Goal: Information Seeking & Learning: Learn about a topic

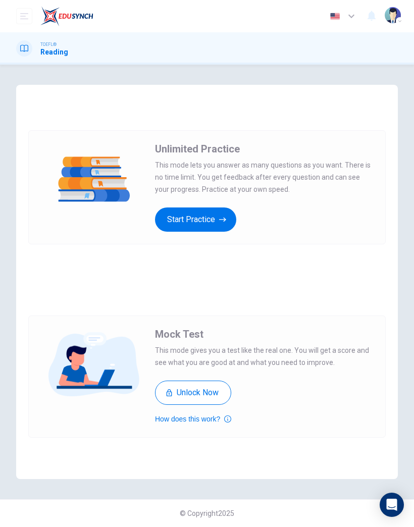
click at [202, 221] on button "Start Practice" at bounding box center [195, 220] width 81 height 24
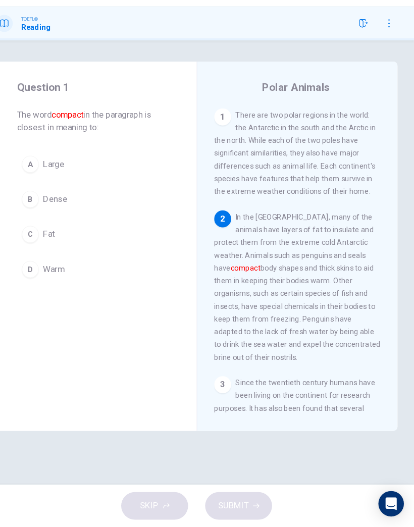
click at [57, 203] on button "B Dense" at bounding box center [111, 215] width 150 height 25
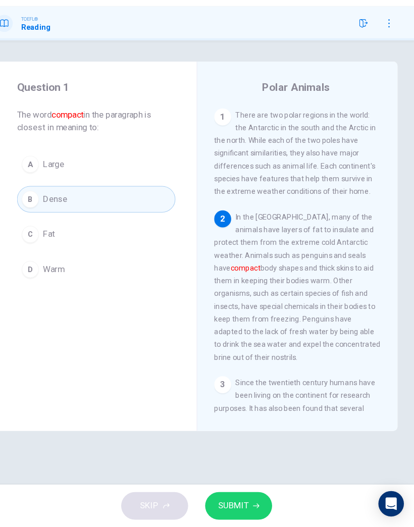
click at [232, 500] on span "SUBMIT" at bounding box center [241, 507] width 29 height 14
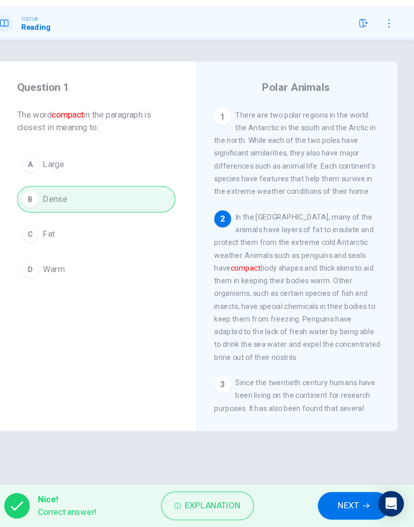
click at [341, 500] on span "NEXT" at bounding box center [351, 507] width 20 height 14
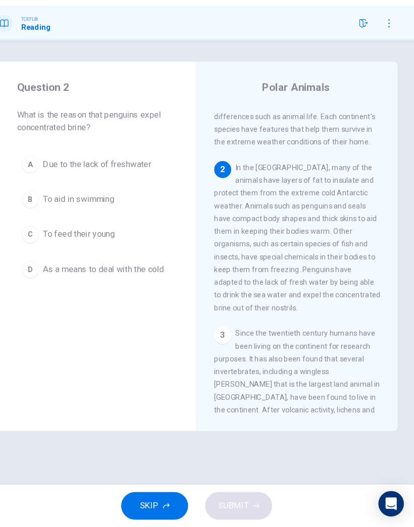
scroll to position [53, 0]
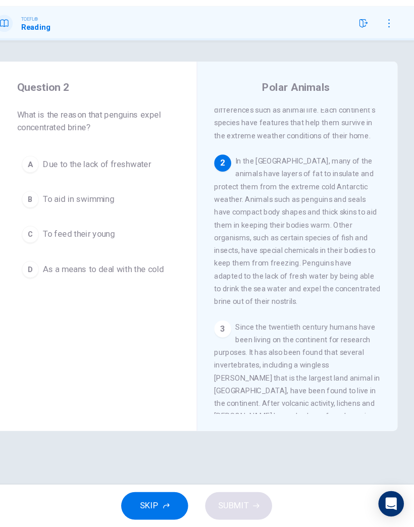
click at [123, 176] on span "Due to the lack of freshwater" at bounding box center [112, 182] width 102 height 12
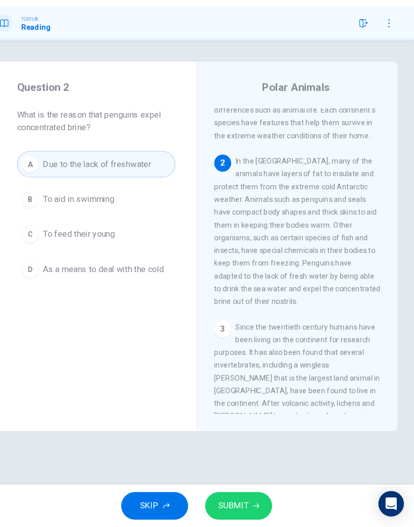
click at [136, 176] on span "Due to the lack of freshwater" at bounding box center [112, 182] width 102 height 12
click at [228, 500] on span "SUBMIT" at bounding box center [241, 507] width 29 height 14
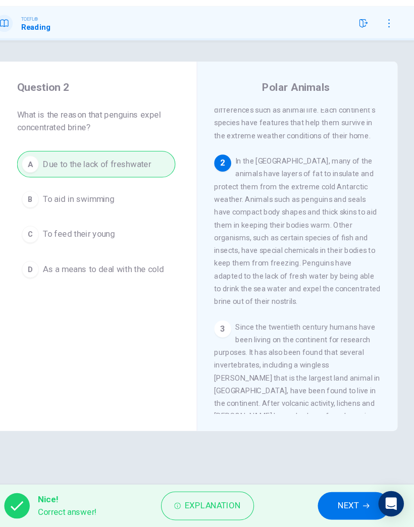
click at [341, 500] on span "NEXT" at bounding box center [351, 507] width 20 height 14
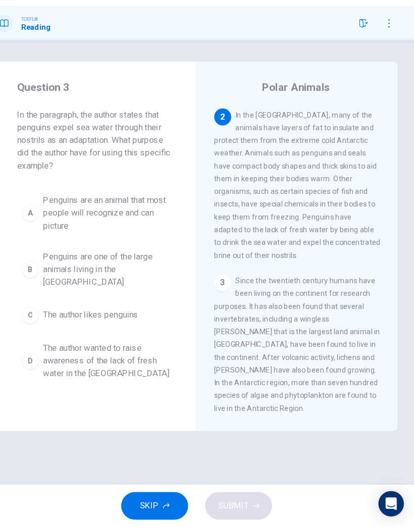
scroll to position [97, 0]
click at [106, 351] on span "The author wanted to raise awareness of the lack of fresh water in the [GEOGRAP…" at bounding box center [121, 369] width 121 height 36
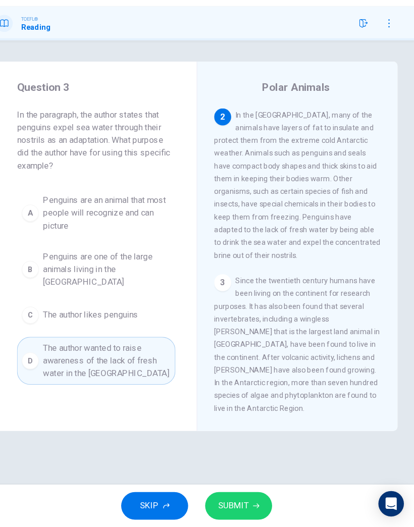
click at [261, 504] on icon "button" at bounding box center [264, 507] width 6 height 6
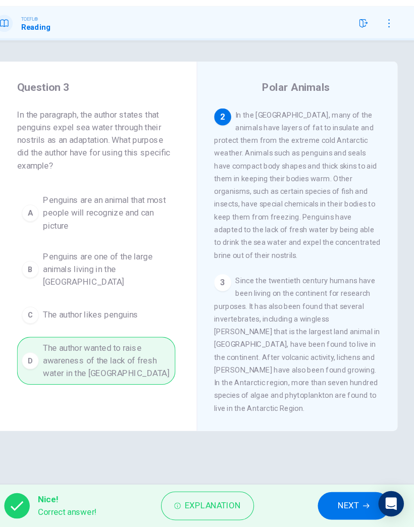
click at [341, 500] on span "NEXT" at bounding box center [351, 507] width 20 height 14
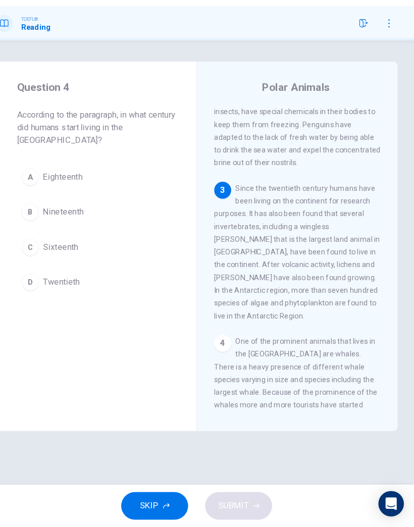
scroll to position [186, 0]
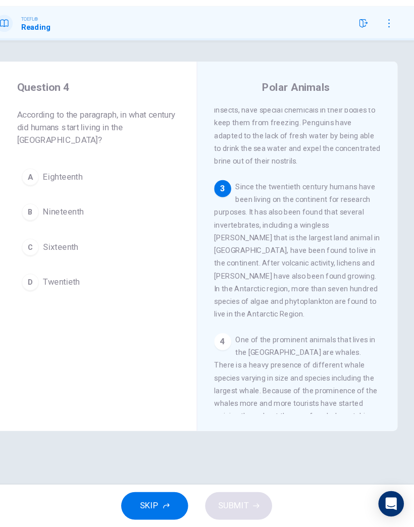
click at [56, 282] on button "D Twentieth" at bounding box center [111, 294] width 150 height 25
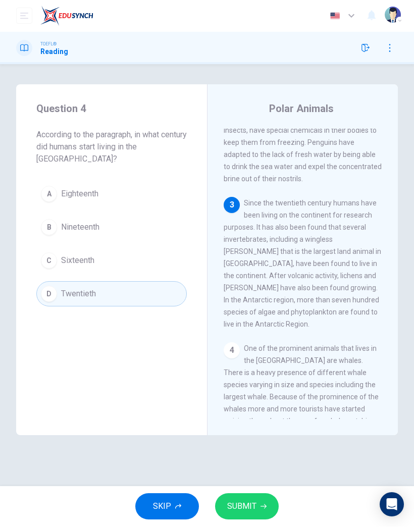
click at [248, 500] on span "SUBMIT" at bounding box center [241, 507] width 29 height 14
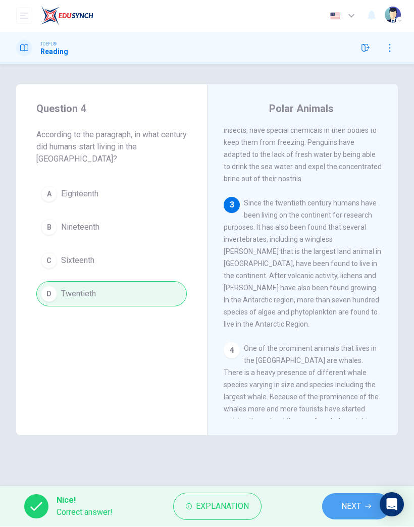
click at [350, 508] on span "NEXT" at bounding box center [351, 507] width 20 height 14
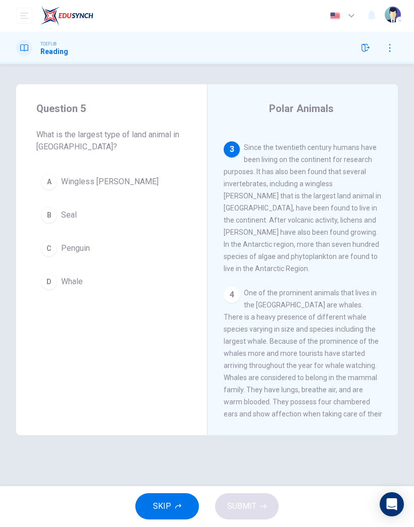
scroll to position [254, 0]
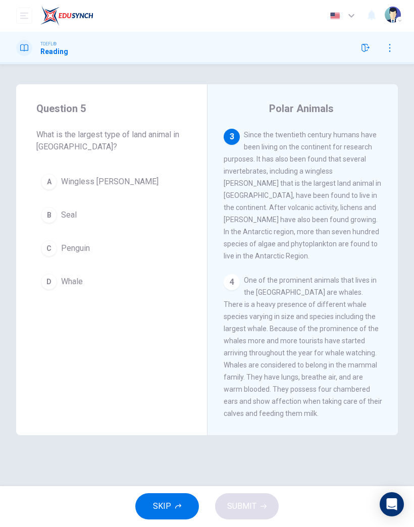
click at [109, 187] on span "Wingless [PERSON_NAME]" at bounding box center [109, 182] width 97 height 12
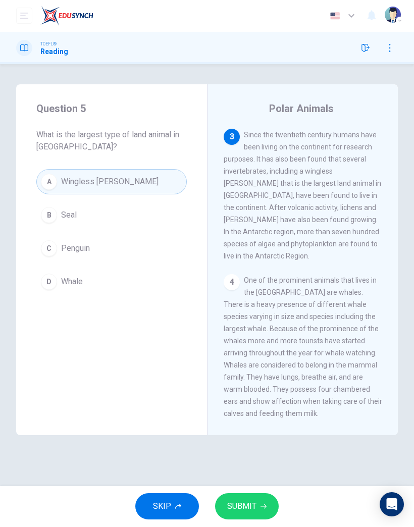
click at [237, 500] on span "SUBMIT" at bounding box center [241, 507] width 29 height 14
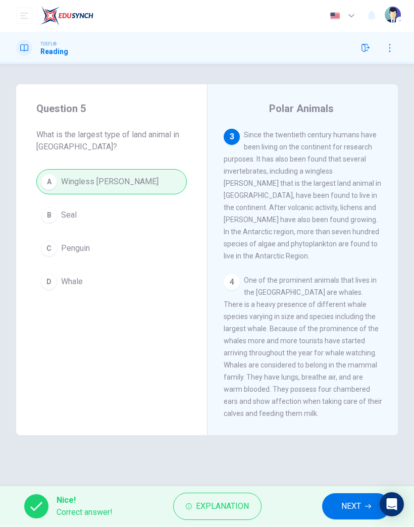
click at [348, 504] on span "NEXT" at bounding box center [351, 507] width 20 height 14
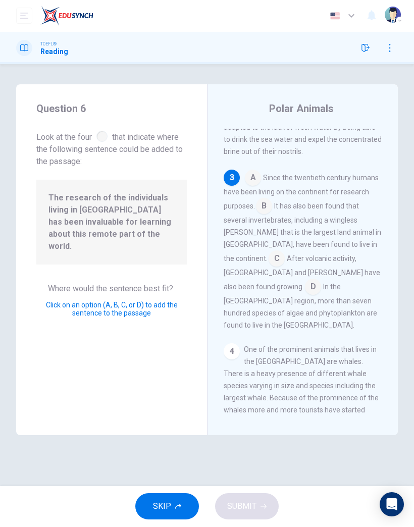
scroll to position [215, 0]
click at [285, 251] on input at bounding box center [277, 259] width 16 height 16
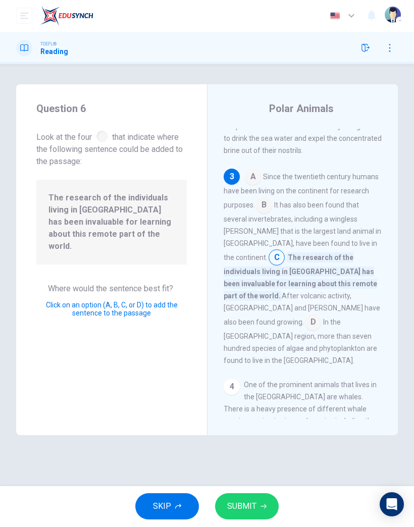
click at [249, 505] on span "SUBMIT" at bounding box center [241, 507] width 29 height 14
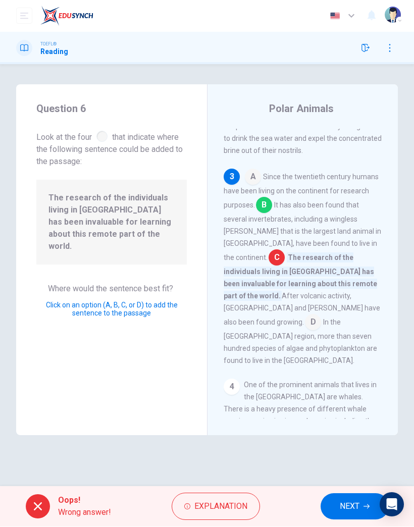
click at [351, 503] on span "NEXT" at bounding box center [350, 507] width 20 height 14
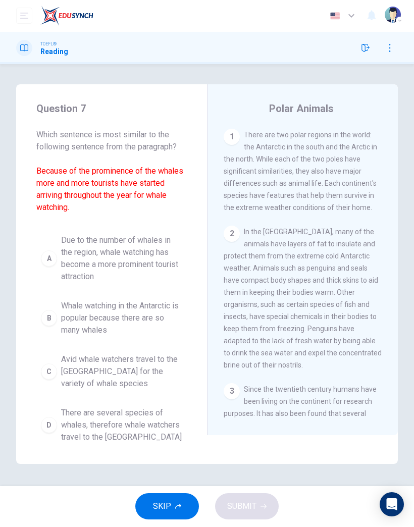
click at [143, 262] on span "Due to the number of whales in the region, whale watching has become a more pro…" at bounding box center [121, 259] width 121 height 48
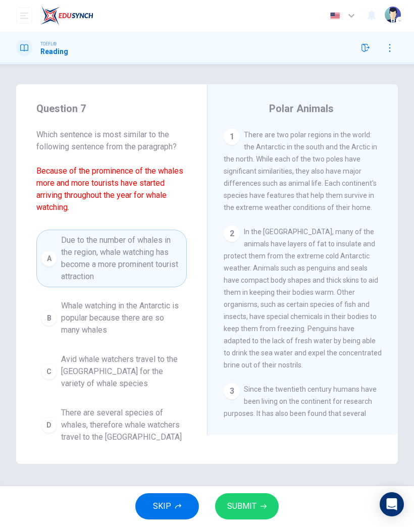
click at [261, 511] on button "SUBMIT" at bounding box center [247, 507] width 64 height 26
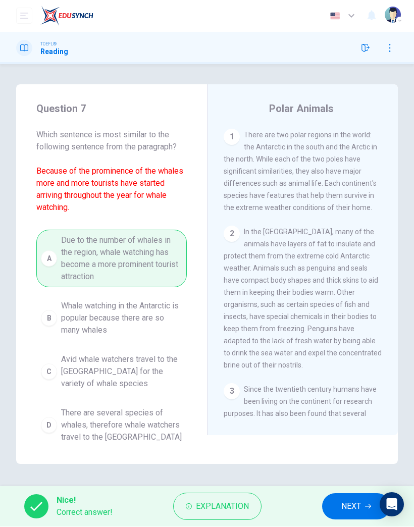
click at [355, 505] on span "NEXT" at bounding box center [351, 507] width 20 height 14
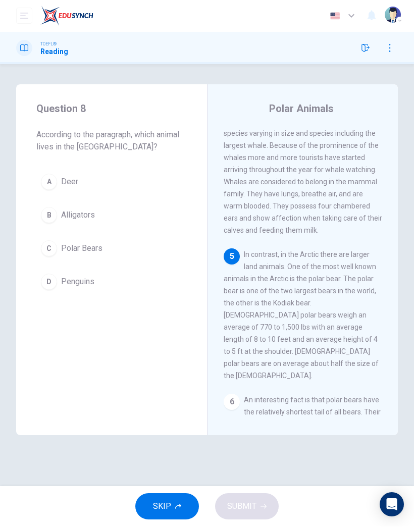
scroll to position [477, 0]
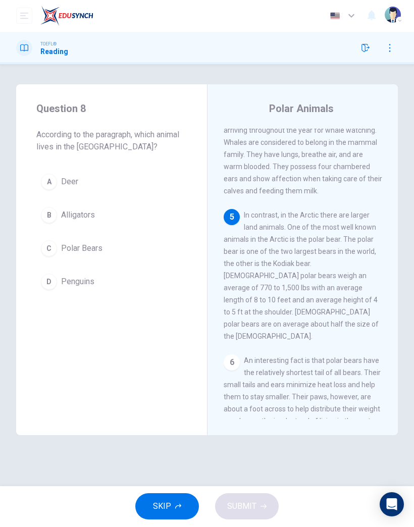
click at [96, 247] on span "Polar Bears" at bounding box center [81, 249] width 41 height 12
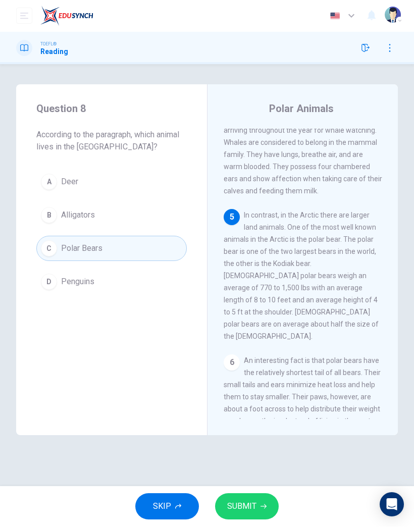
click at [250, 510] on span "SUBMIT" at bounding box center [241, 507] width 29 height 14
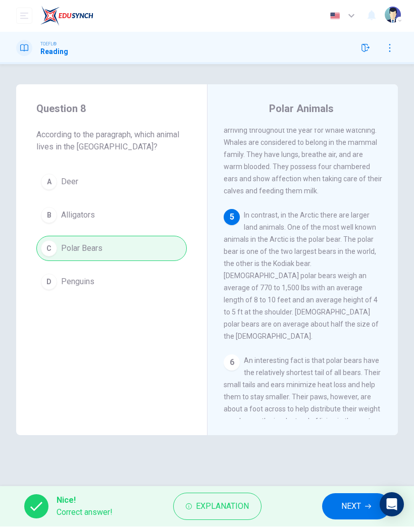
click at [349, 498] on button "NEXT" at bounding box center [356, 507] width 68 height 26
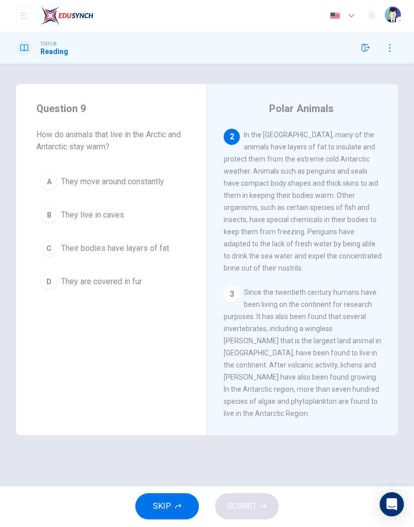
scroll to position [97, 0]
click at [156, 253] on span "Their bodies have layers of fat" at bounding box center [115, 249] width 108 height 12
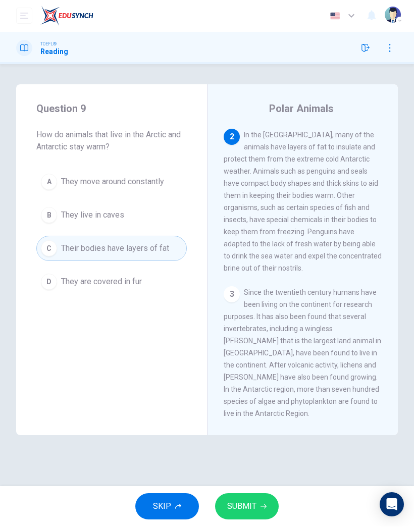
click at [249, 496] on button "SUBMIT" at bounding box center [247, 507] width 64 height 26
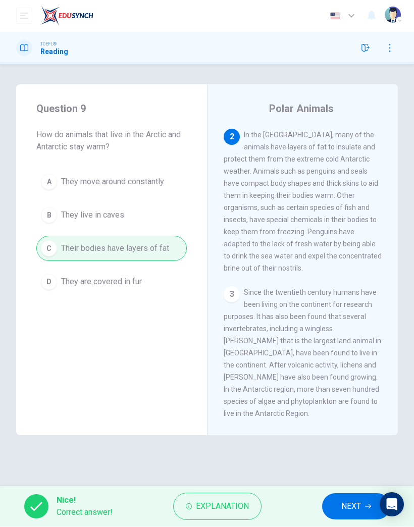
click at [357, 502] on span "NEXT" at bounding box center [351, 507] width 20 height 14
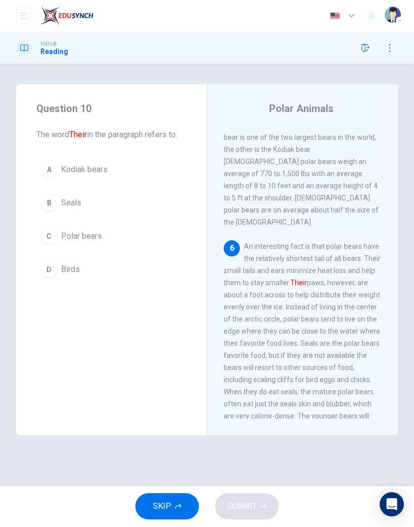
scroll to position [618, 0]
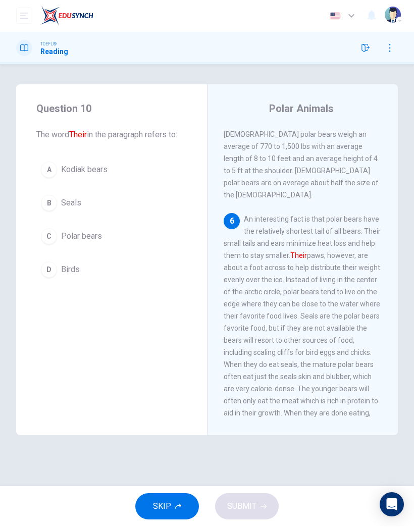
click at [93, 233] on span "Polar bears" at bounding box center [81, 237] width 41 height 12
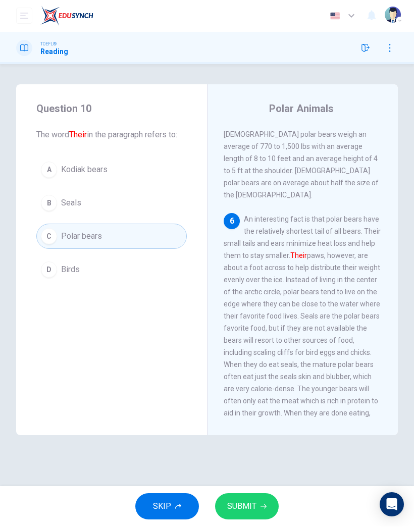
click at [254, 506] on span "SUBMIT" at bounding box center [241, 507] width 29 height 14
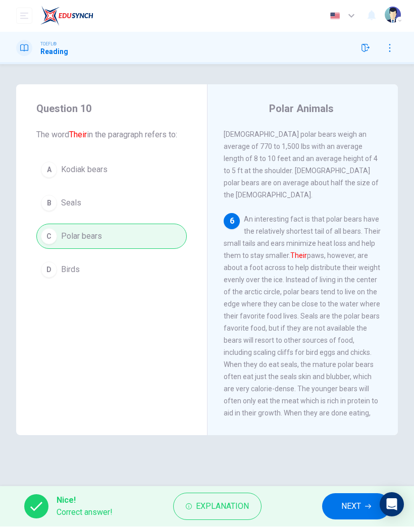
click at [354, 505] on span "NEXT" at bounding box center [351, 507] width 20 height 14
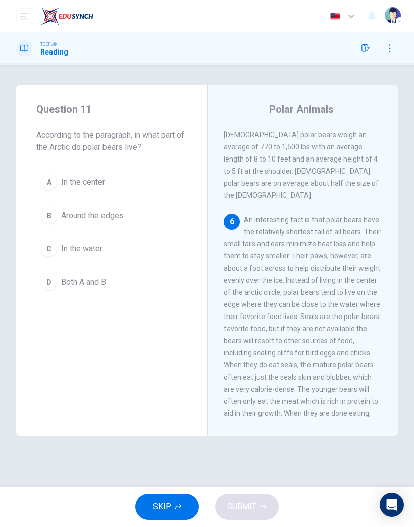
click at [112, 220] on span "Around the edges" at bounding box center [92, 216] width 63 height 12
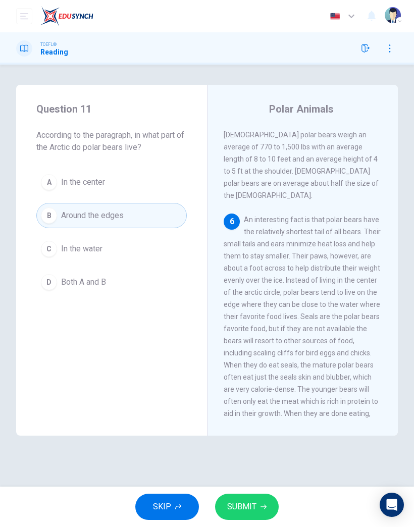
click at [248, 498] on button "SUBMIT" at bounding box center [247, 507] width 64 height 26
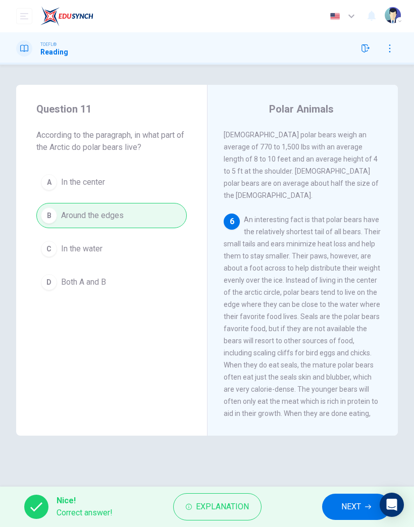
click at [349, 507] on span "NEXT" at bounding box center [351, 507] width 20 height 14
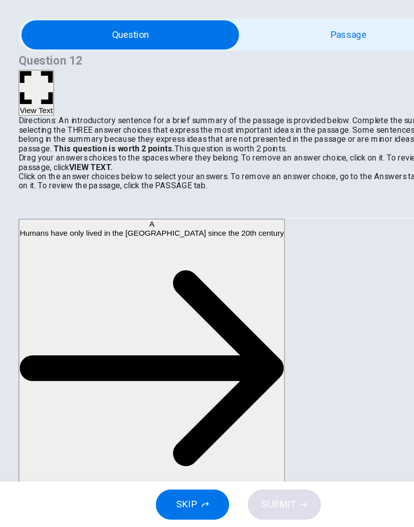
scroll to position [199, 0]
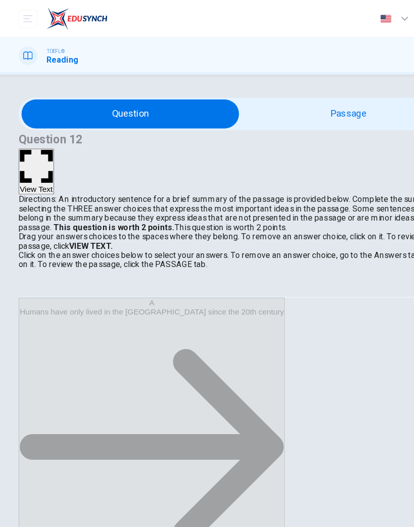
scroll to position [46, 0]
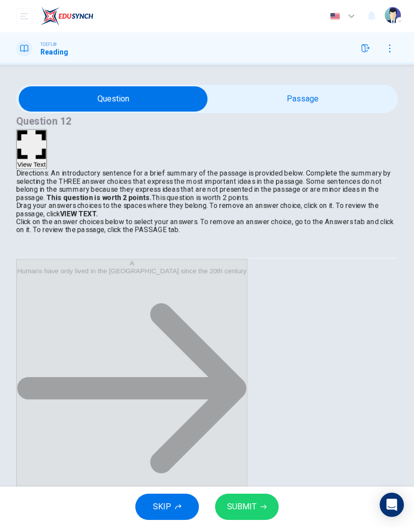
click at [261, 509] on icon "button" at bounding box center [264, 507] width 6 height 6
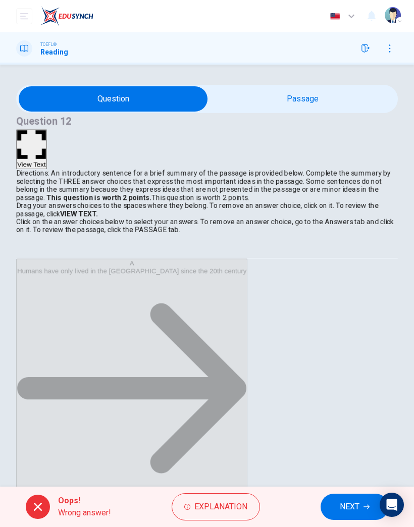
click at [351, 508] on span "NEXT" at bounding box center [350, 507] width 20 height 14
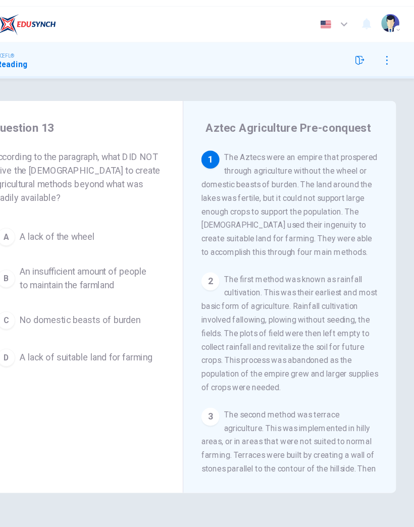
scroll to position [0, 0]
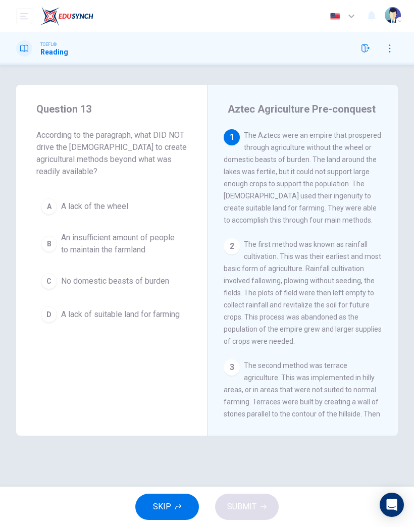
click at [153, 281] on span "No domestic beasts of burden" at bounding box center [115, 281] width 108 height 12
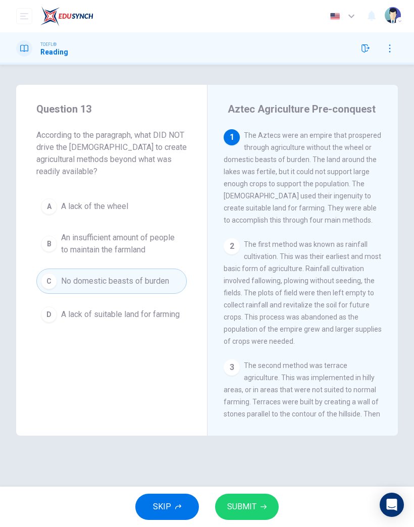
click at [254, 504] on span "SUBMIT" at bounding box center [241, 507] width 29 height 14
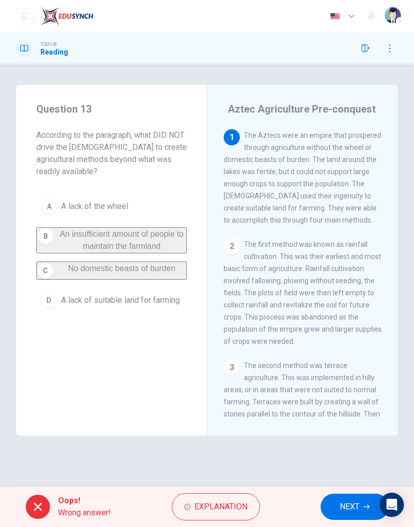
click at [350, 509] on span "NEXT" at bounding box center [350, 507] width 20 height 14
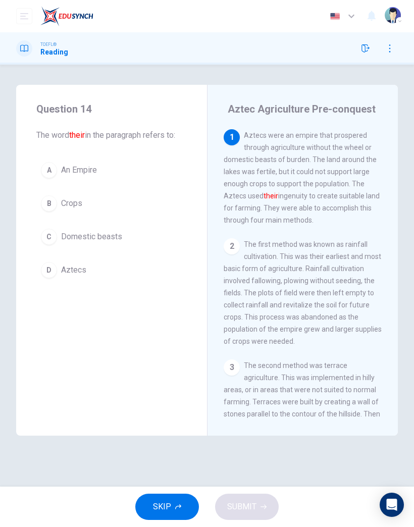
click at [66, 274] on span "Aztecs" at bounding box center [73, 270] width 25 height 12
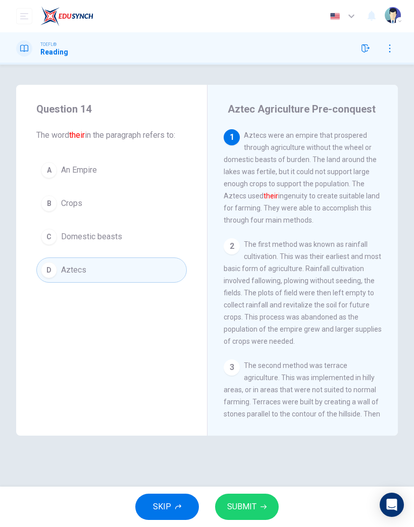
click at [262, 507] on icon "button" at bounding box center [264, 507] width 6 height 5
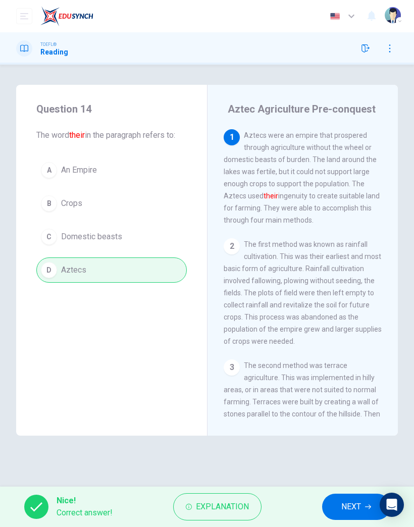
click at [347, 507] on span "NEXT" at bounding box center [351, 507] width 20 height 14
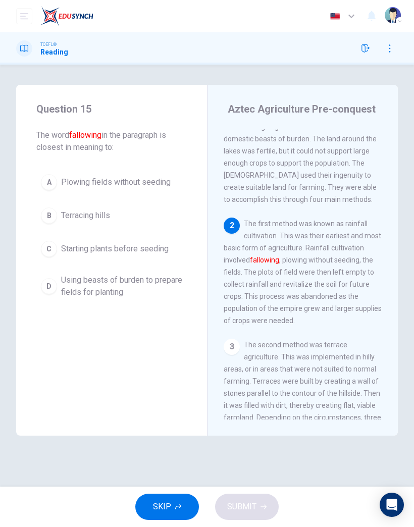
scroll to position [29, 0]
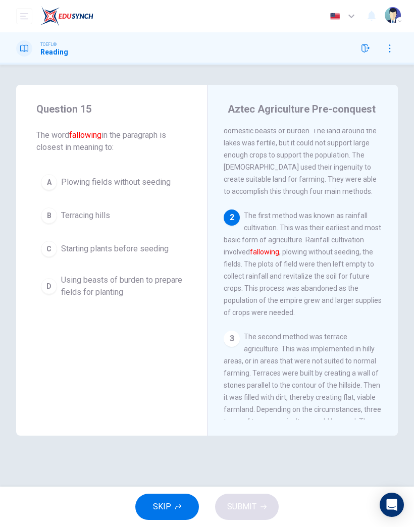
click at [110, 248] on span "Starting plants before seeding" at bounding box center [115, 249] width 108 height 12
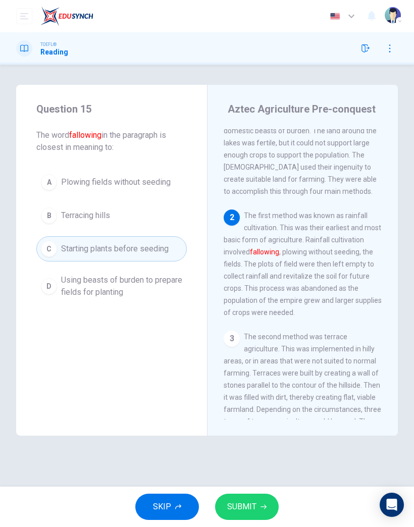
click at [262, 507] on icon "button" at bounding box center [264, 507] width 6 height 5
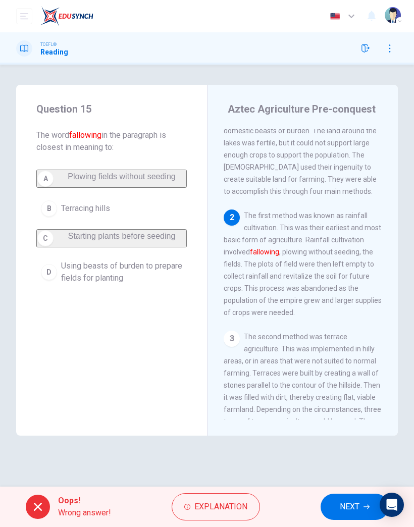
click at [357, 508] on span "NEXT" at bounding box center [350, 507] width 20 height 14
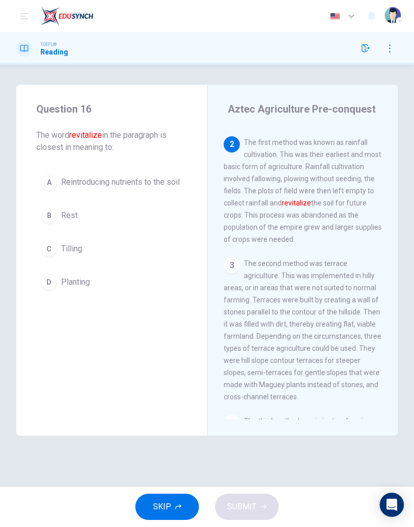
scroll to position [109, 0]
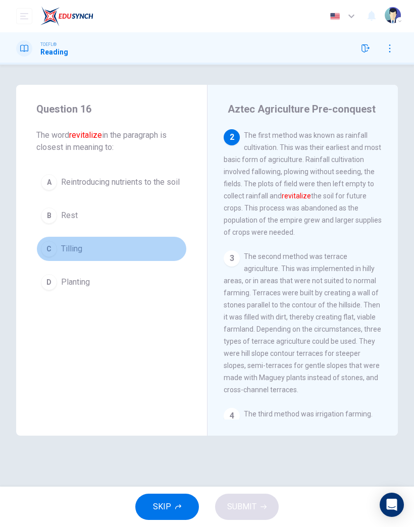
click at [71, 253] on span "Tilling" at bounding box center [71, 249] width 21 height 12
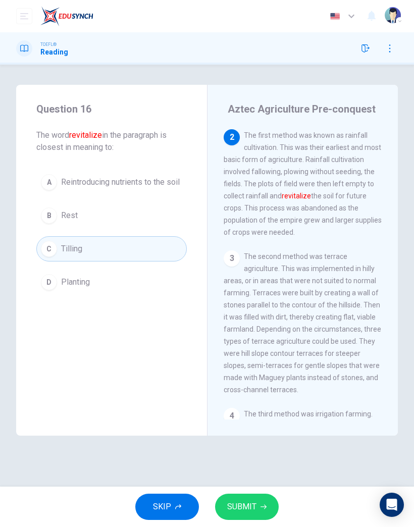
click at [253, 506] on span "SUBMIT" at bounding box center [241, 507] width 29 height 14
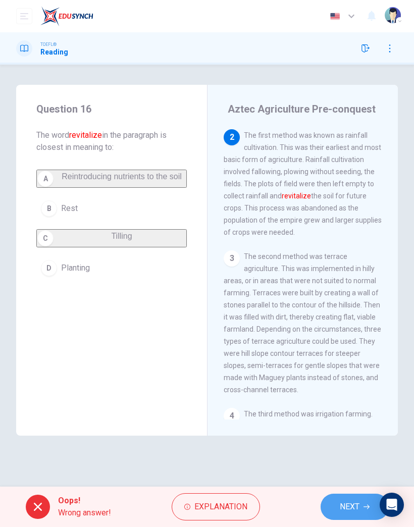
click at [353, 510] on span "NEXT" at bounding box center [350, 507] width 20 height 14
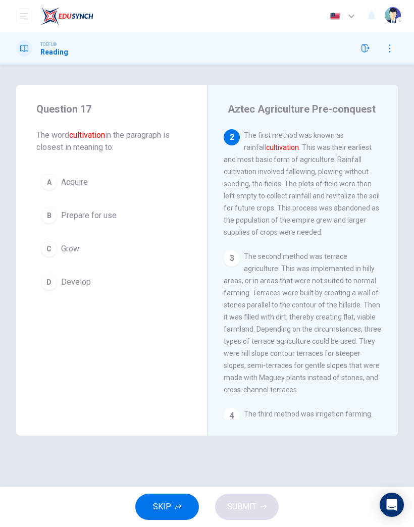
click at [113, 223] on button "B Prepare for use" at bounding box center [111, 215] width 150 height 25
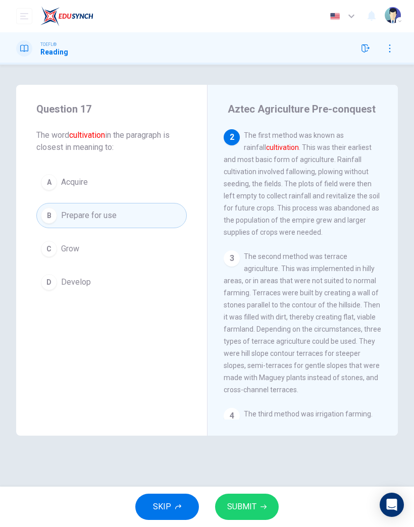
click at [261, 497] on button "SUBMIT" at bounding box center [247, 507] width 64 height 26
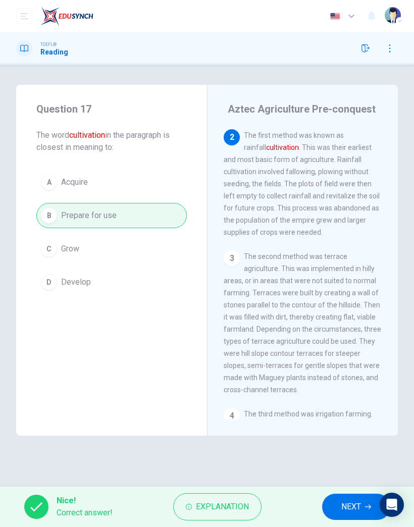
click at [353, 502] on span "NEXT" at bounding box center [351, 507] width 20 height 14
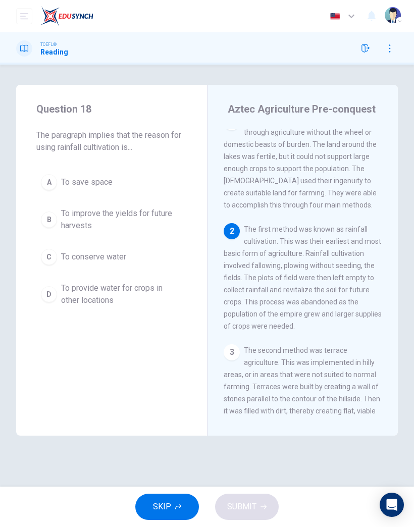
scroll to position [0, 0]
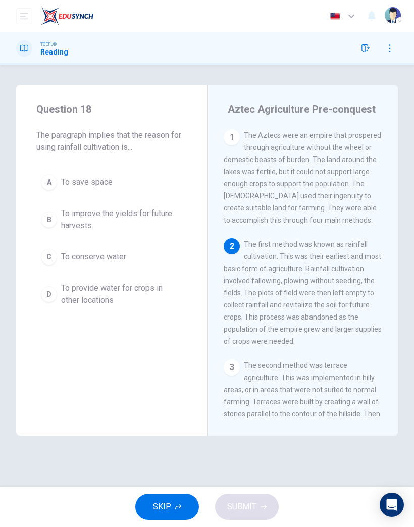
click at [166, 213] on span "To improve the yields for future harvests" at bounding box center [121, 220] width 121 height 24
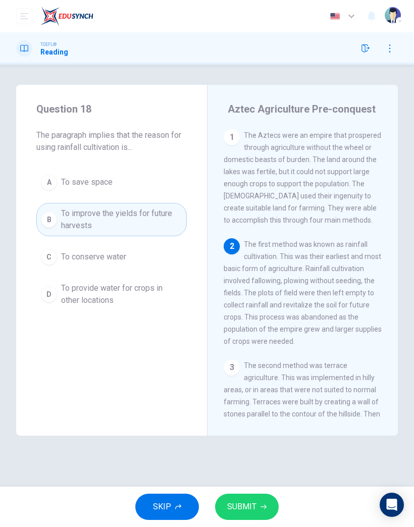
click at [240, 500] on span "SUBMIT" at bounding box center [241, 507] width 29 height 14
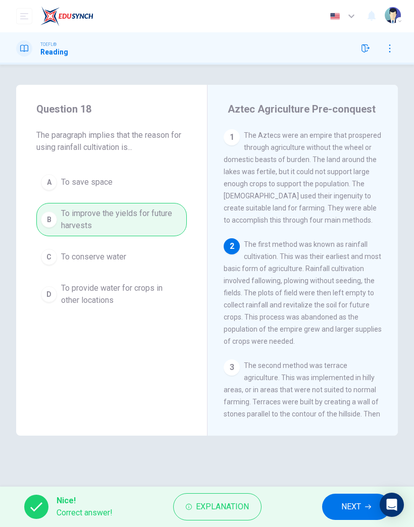
click at [341, 508] on span "NEXT" at bounding box center [351, 507] width 20 height 14
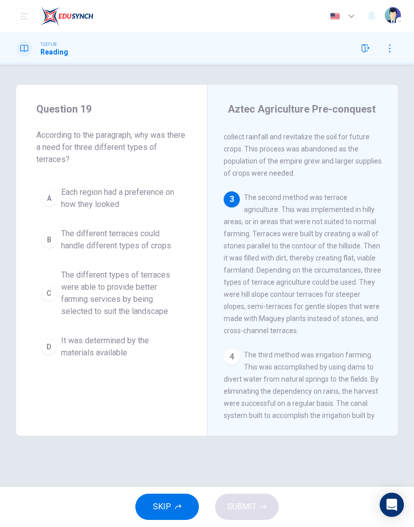
scroll to position [186, 0]
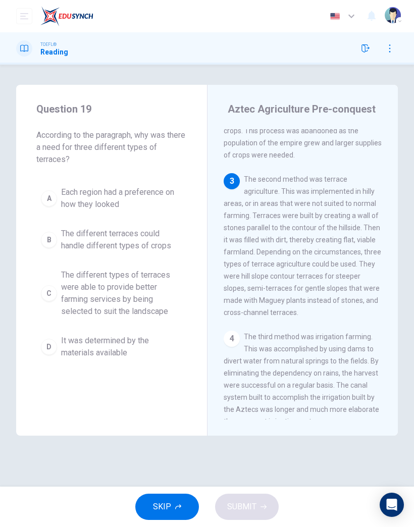
click at [162, 230] on span "The different terraces could handle different types of crops" at bounding box center [121, 240] width 121 height 24
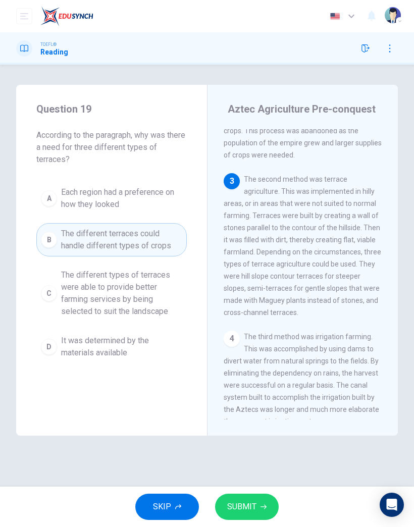
click at [239, 508] on span "SUBMIT" at bounding box center [241, 507] width 29 height 14
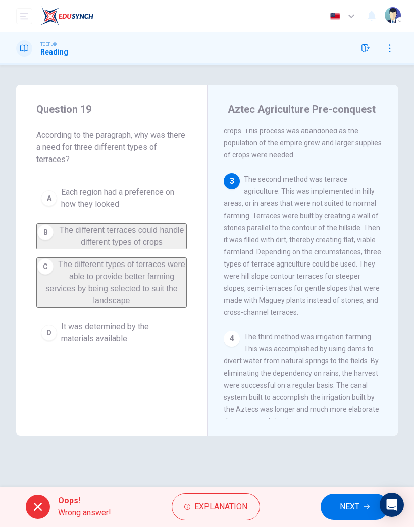
click at [345, 510] on span "NEXT" at bounding box center [350, 507] width 20 height 14
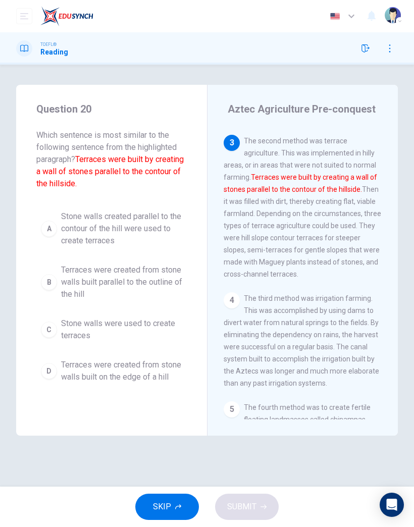
scroll to position [230, 0]
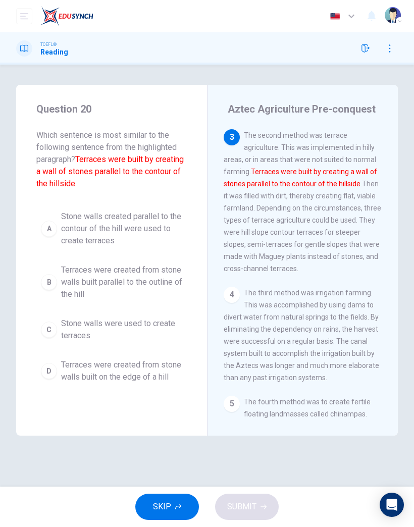
click at [142, 288] on span "Terraces were created from stone walls built parallel to the outline of the hill" at bounding box center [121, 282] width 121 height 36
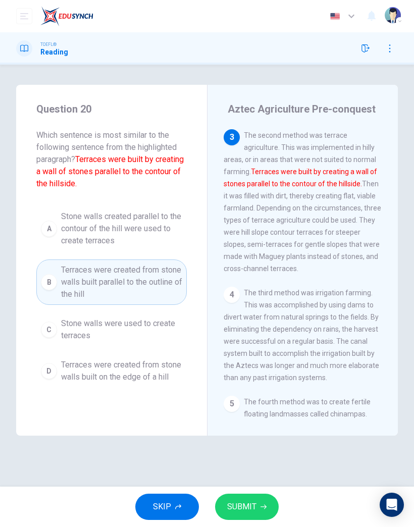
click at [276, 511] on button "SUBMIT" at bounding box center [247, 507] width 64 height 26
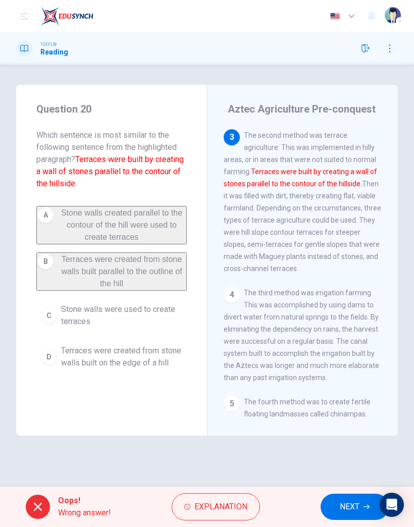
click at [361, 517] on button "NEXT" at bounding box center [355, 507] width 68 height 26
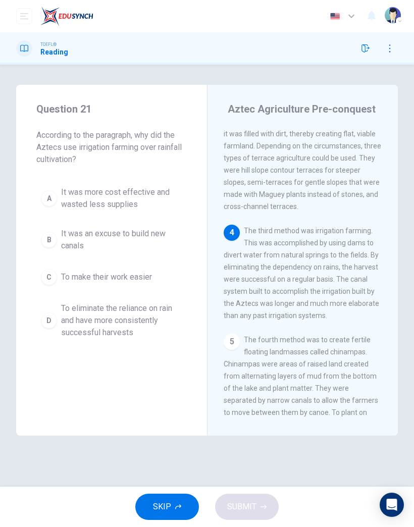
scroll to position [295, 0]
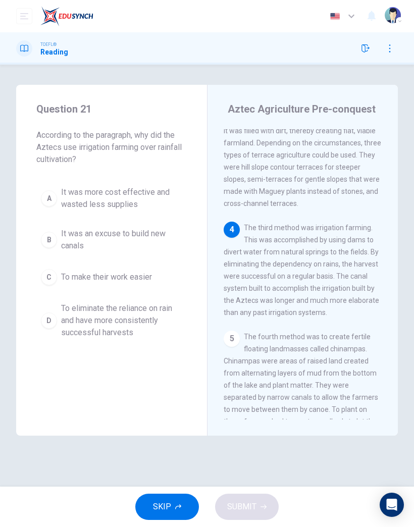
click at [129, 236] on span "It was an excuse to build new canals" at bounding box center [121, 240] width 121 height 24
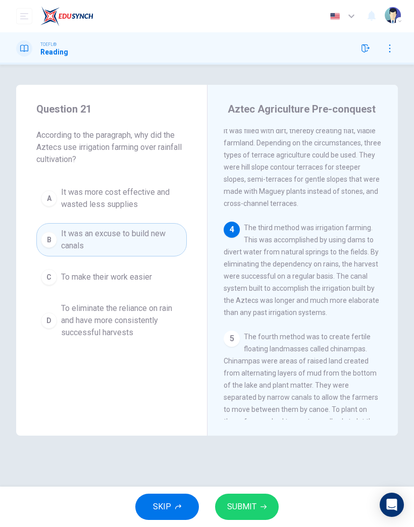
click at [255, 508] on span "SUBMIT" at bounding box center [241, 507] width 29 height 14
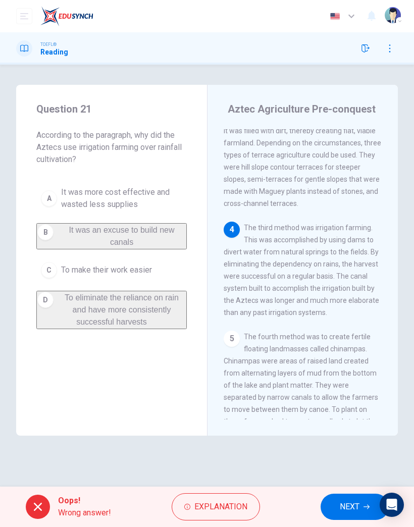
click at [349, 509] on span "NEXT" at bounding box center [350, 507] width 20 height 14
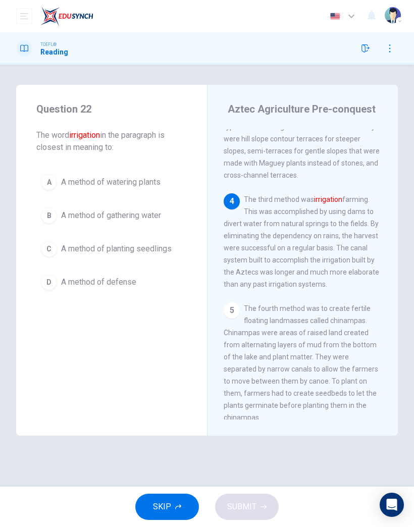
scroll to position [328, 0]
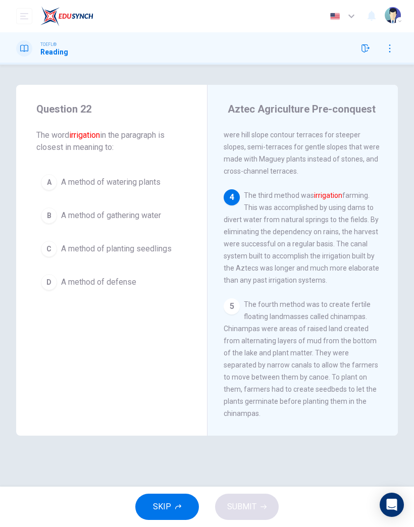
click at [143, 250] on span "A method of planting seedlings" at bounding box center [116, 249] width 111 height 12
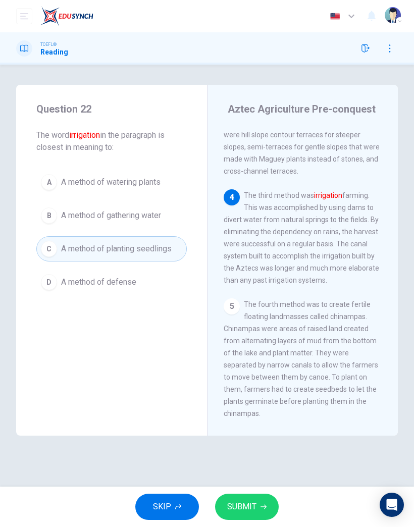
click at [249, 511] on span "SUBMIT" at bounding box center [241, 507] width 29 height 14
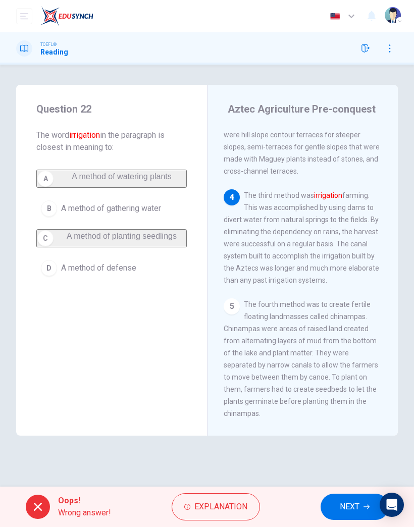
click at [347, 505] on span "NEXT" at bounding box center [350, 507] width 20 height 14
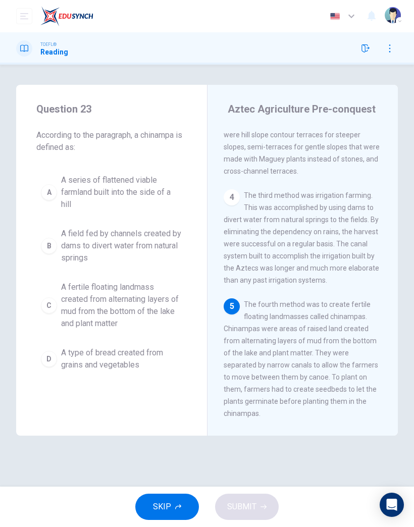
click at [138, 354] on span "A type of bread created from grains and vegetables" at bounding box center [121, 359] width 121 height 24
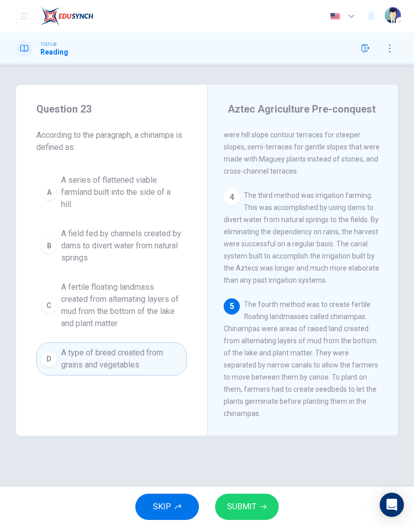
click at [241, 498] on button "SUBMIT" at bounding box center [247, 507] width 64 height 26
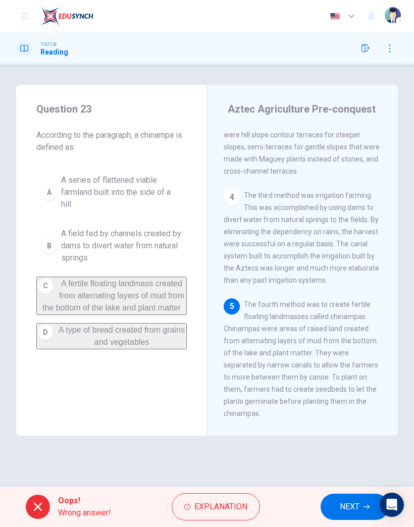
click at [347, 514] on button "NEXT" at bounding box center [355, 507] width 68 height 26
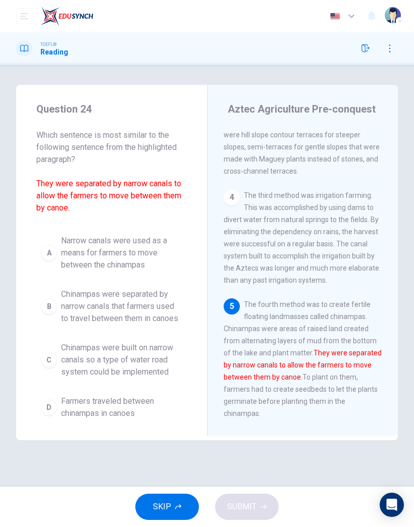
click at [141, 242] on span "Narrow canals were used as a means for farmers to move between the chinampas" at bounding box center [121, 253] width 121 height 36
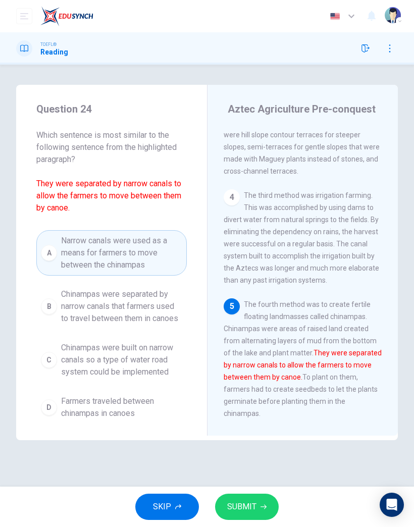
click at [264, 502] on button "SUBMIT" at bounding box center [247, 507] width 64 height 26
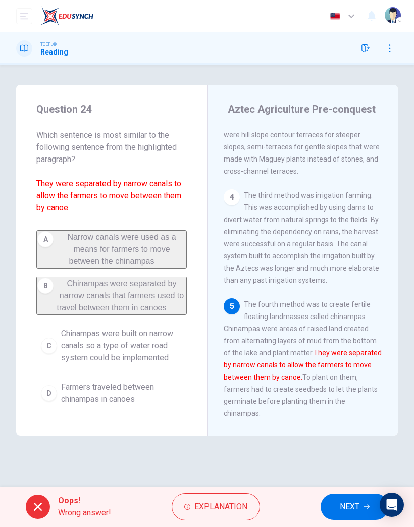
click at [337, 514] on button "NEXT" at bounding box center [355, 507] width 68 height 26
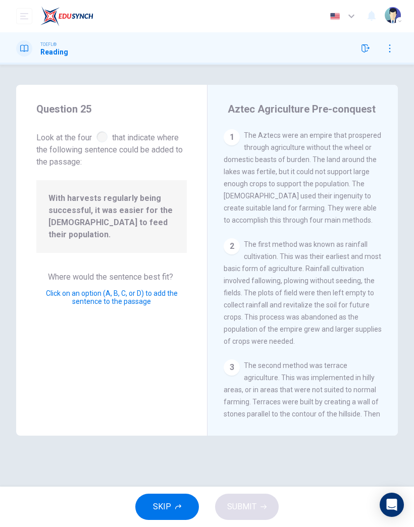
scroll to position [312, 0]
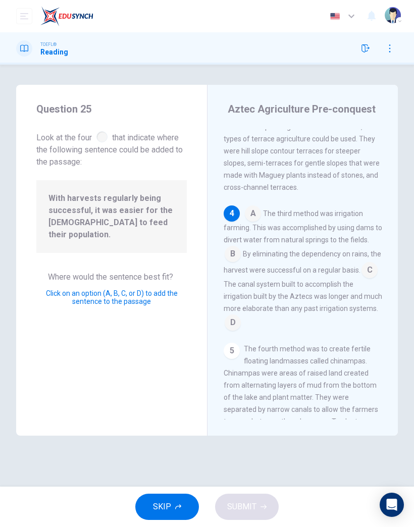
click at [371, 271] on input at bounding box center [370, 271] width 16 height 16
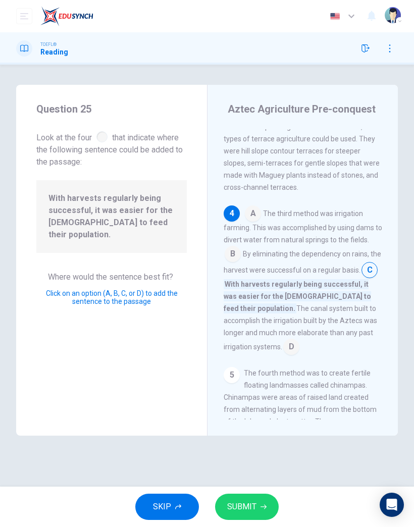
click at [261, 506] on icon "button" at bounding box center [264, 507] width 6 height 6
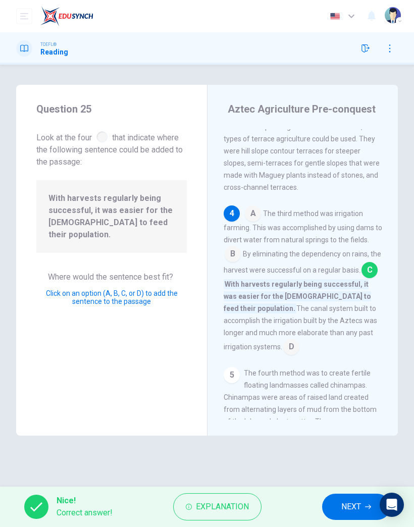
click at [350, 502] on span "NEXT" at bounding box center [351, 507] width 20 height 14
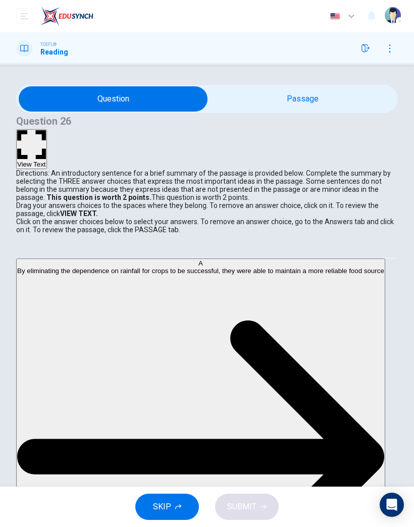
scroll to position [43, 0]
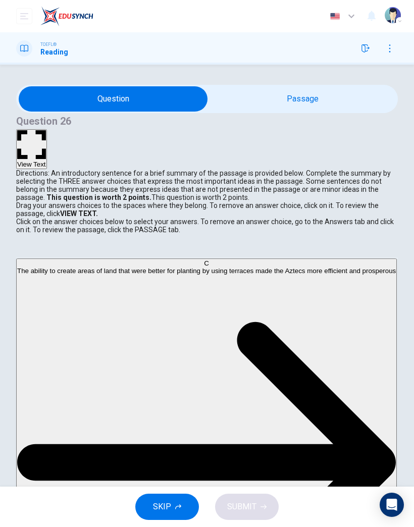
scroll to position [66, 0]
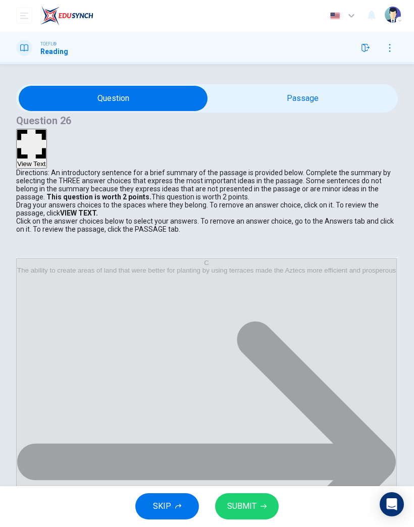
scroll to position [38, 0]
click at [244, 503] on span "SUBMIT" at bounding box center [241, 507] width 29 height 14
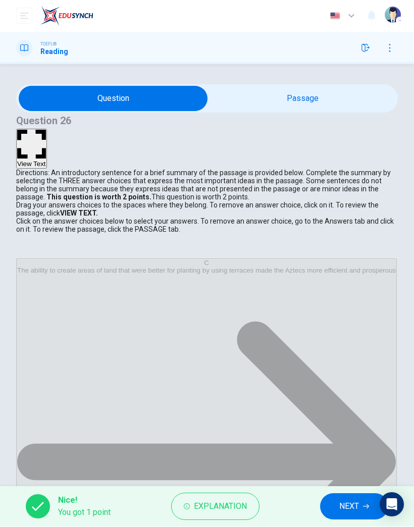
click at [345, 512] on span "NEXT" at bounding box center [349, 507] width 20 height 14
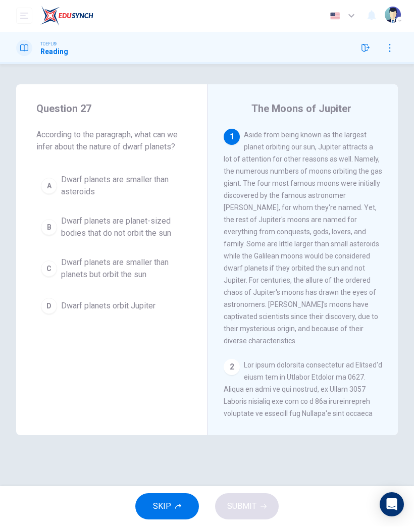
click at [107, 268] on span "Dwarf planets are smaller than planets but orbit the sun" at bounding box center [121, 269] width 121 height 24
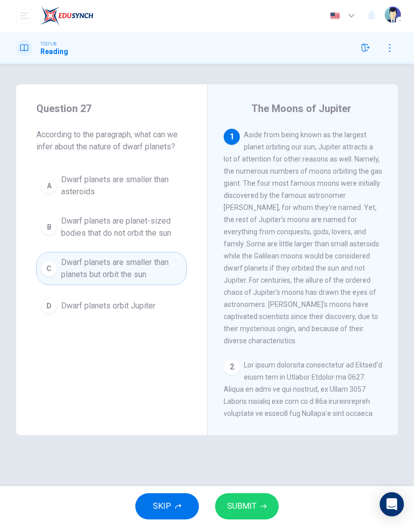
click at [246, 503] on span "SUBMIT" at bounding box center [241, 507] width 29 height 14
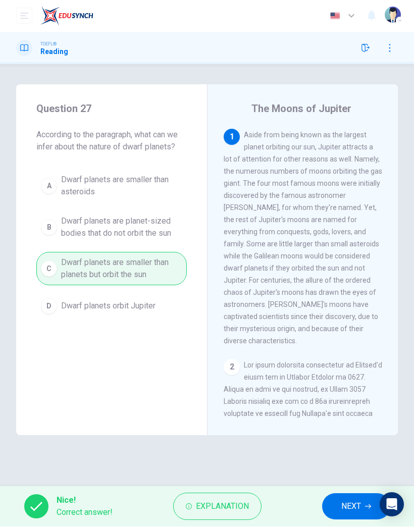
click at [333, 505] on button "NEXT" at bounding box center [356, 507] width 68 height 26
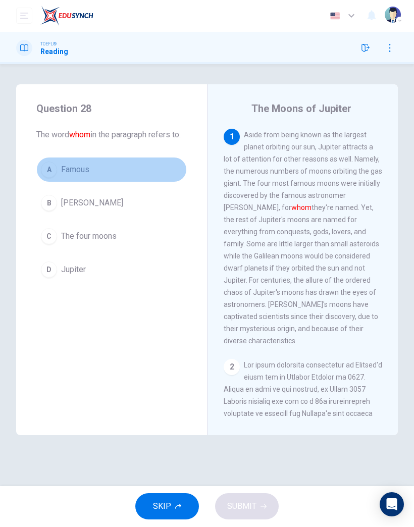
click at [74, 173] on button "A Famous" at bounding box center [111, 170] width 150 height 25
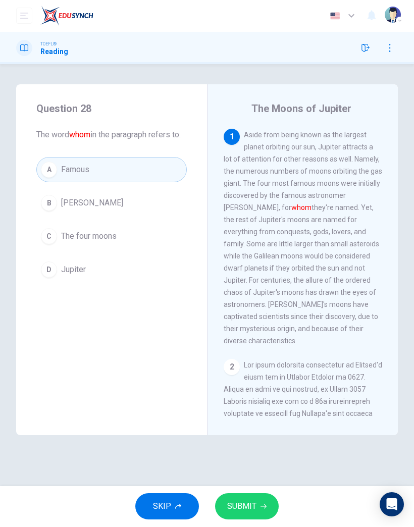
click at [261, 509] on icon "button" at bounding box center [264, 507] width 6 height 6
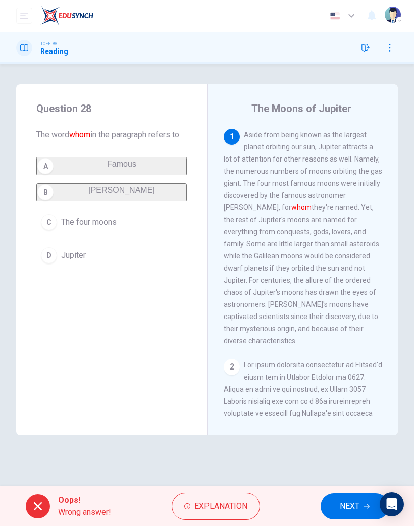
click at [340, 509] on span "NEXT" at bounding box center [350, 507] width 20 height 14
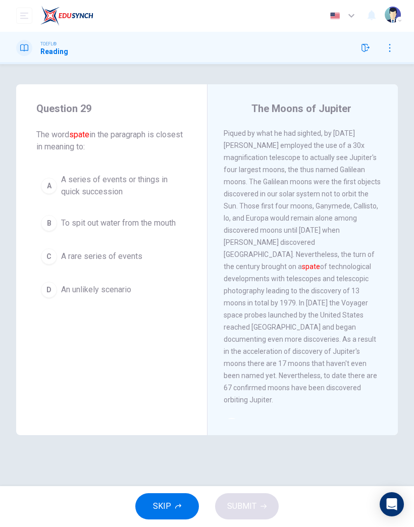
scroll to position [295, 0]
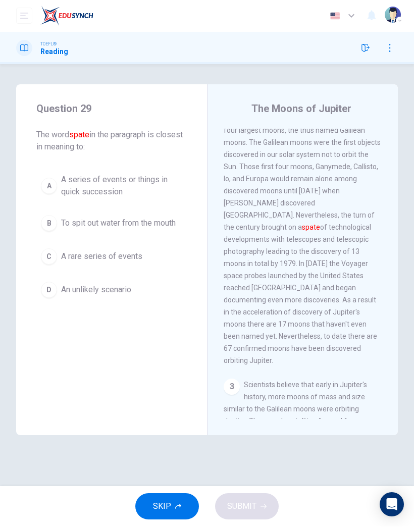
click at [133, 256] on span "A rare series of events" at bounding box center [101, 257] width 81 height 12
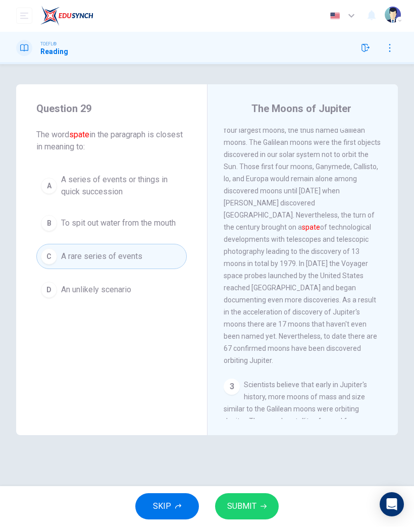
click at [295, 494] on div "SKIP SUBMIT" at bounding box center [207, 507] width 414 height 40
click at [256, 510] on button "SUBMIT" at bounding box center [247, 507] width 64 height 26
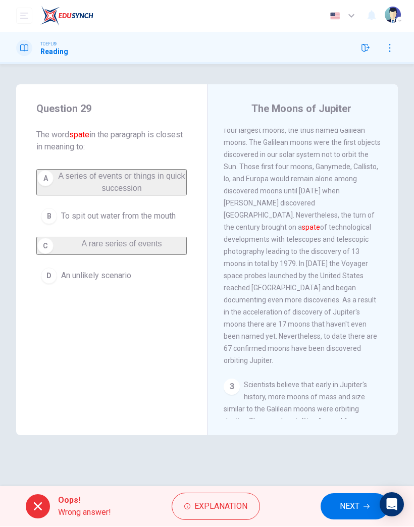
click at [345, 510] on span "NEXT" at bounding box center [350, 507] width 20 height 14
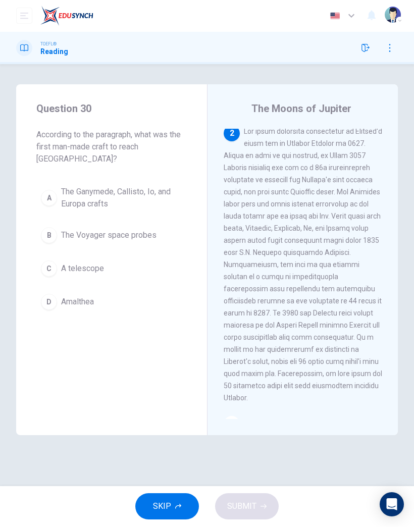
scroll to position [218, 0]
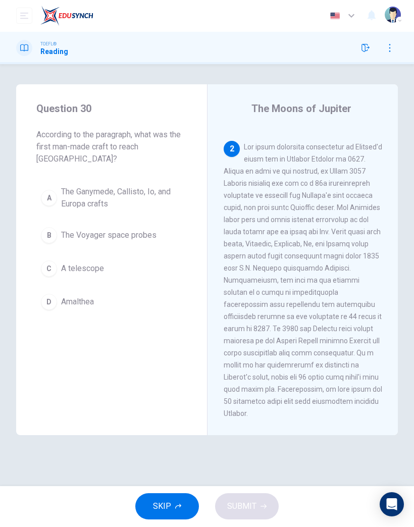
click at [91, 263] on span "A telescope" at bounding box center [82, 269] width 43 height 12
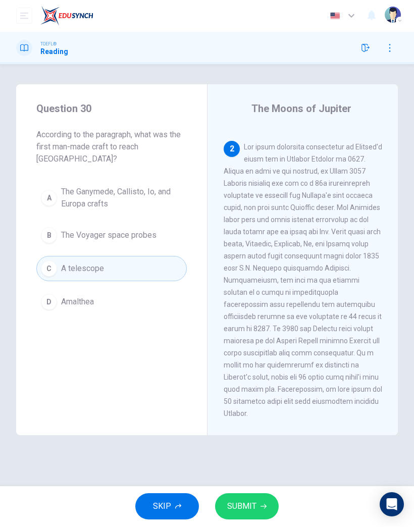
click at [241, 516] on button "SUBMIT" at bounding box center [247, 507] width 64 height 26
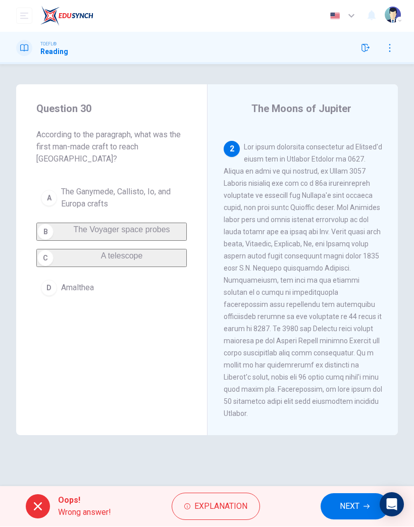
click at [341, 513] on button "NEXT" at bounding box center [355, 507] width 68 height 26
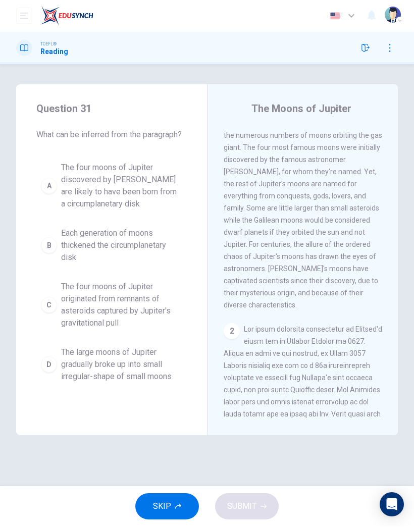
scroll to position [0, 0]
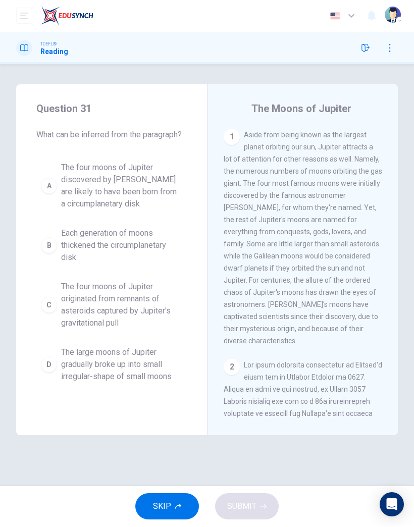
click at [115, 364] on span "The large moons of Jupiter gradually broke up into small irregular-shape of sma…" at bounding box center [121, 365] width 121 height 36
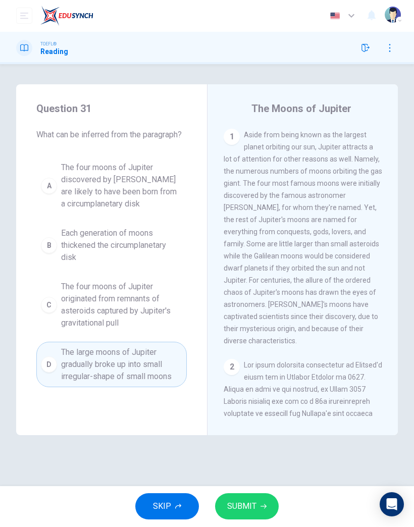
click at [263, 511] on button "SUBMIT" at bounding box center [247, 507] width 64 height 26
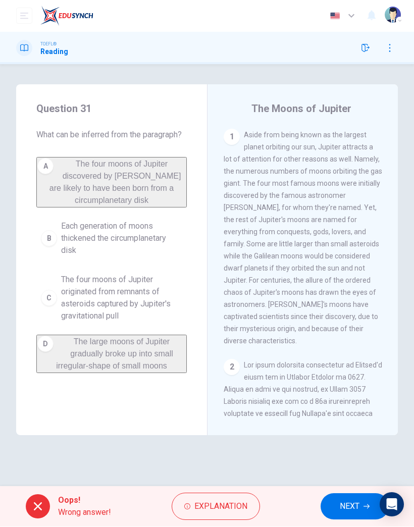
click at [349, 510] on span "NEXT" at bounding box center [350, 507] width 20 height 14
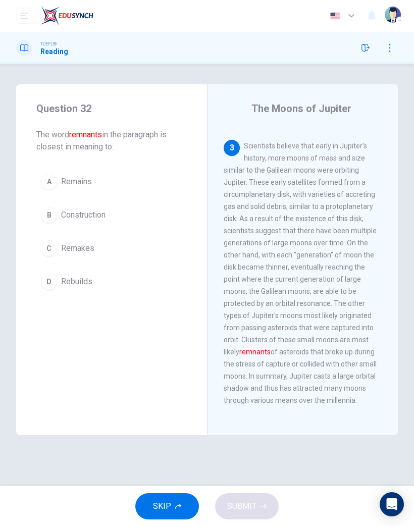
scroll to position [574, 0]
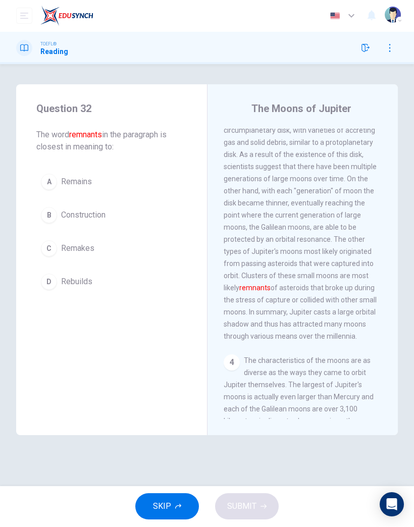
click at [88, 248] on span "Remakes" at bounding box center [77, 249] width 33 height 12
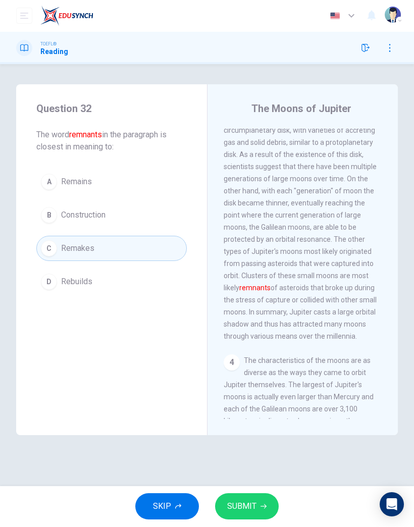
click at [245, 507] on span "SUBMIT" at bounding box center [241, 507] width 29 height 14
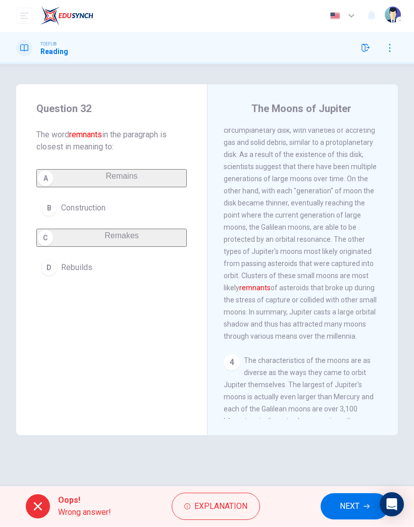
click at [345, 514] on button "NEXT" at bounding box center [355, 507] width 68 height 26
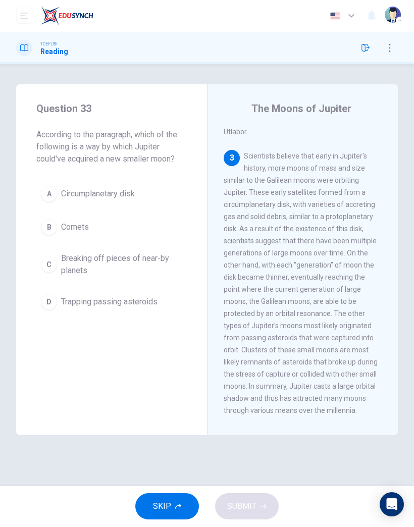
scroll to position [497, 0]
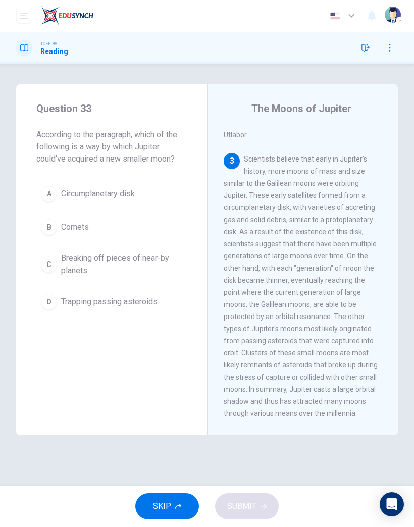
click at [82, 231] on span "Comets" at bounding box center [75, 228] width 28 height 12
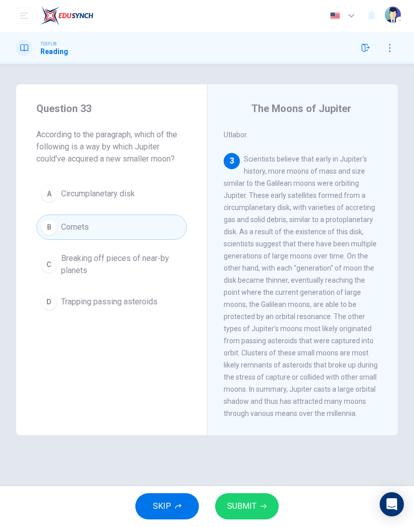
click at [146, 268] on span "Breaking off pieces of near-by planets" at bounding box center [121, 265] width 121 height 24
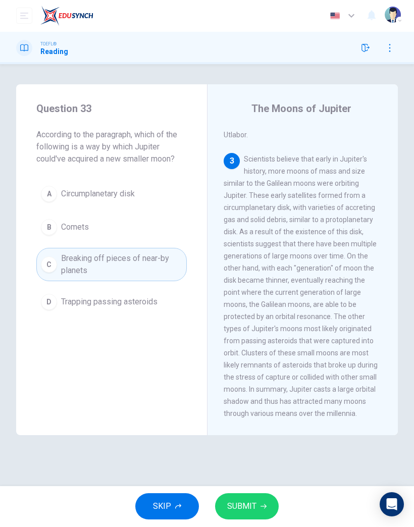
click at [259, 516] on button "SUBMIT" at bounding box center [247, 507] width 64 height 26
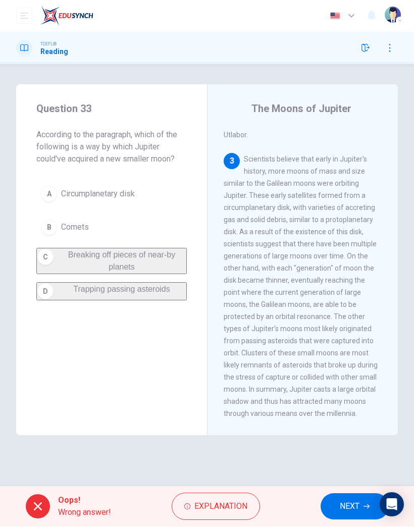
click at [351, 513] on button "NEXT" at bounding box center [355, 507] width 68 height 26
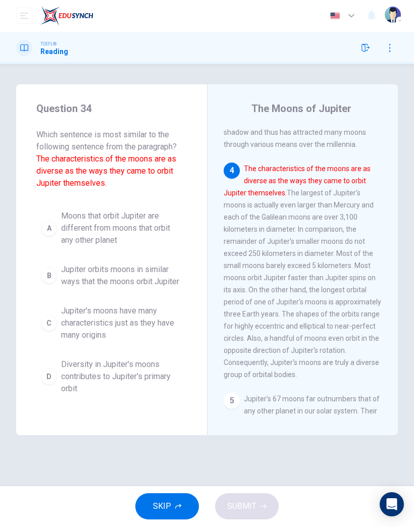
scroll to position [804, 0]
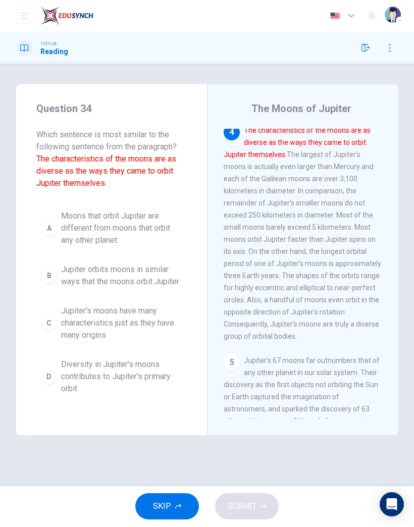
click at [121, 269] on span "Jupiter orbits moons in similar ways that the moons orbit Jupiter" at bounding box center [121, 276] width 121 height 24
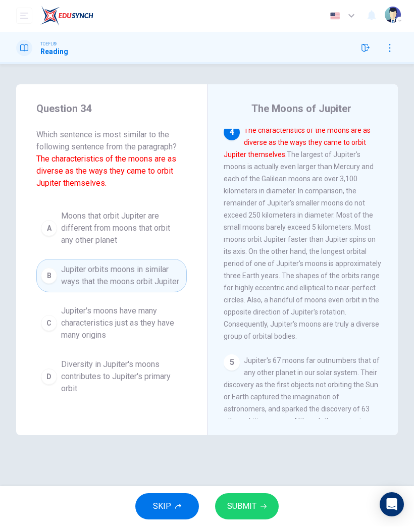
click at [240, 504] on span "SUBMIT" at bounding box center [241, 507] width 29 height 14
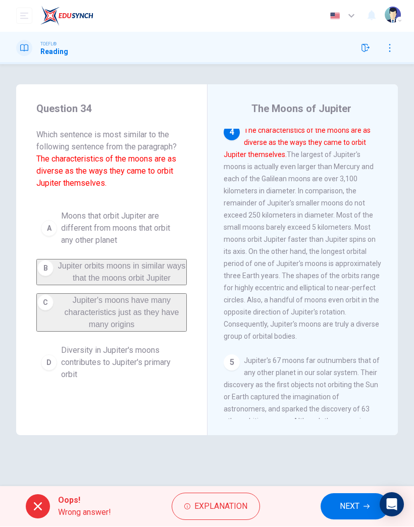
click at [341, 510] on span "NEXT" at bounding box center [350, 507] width 20 height 14
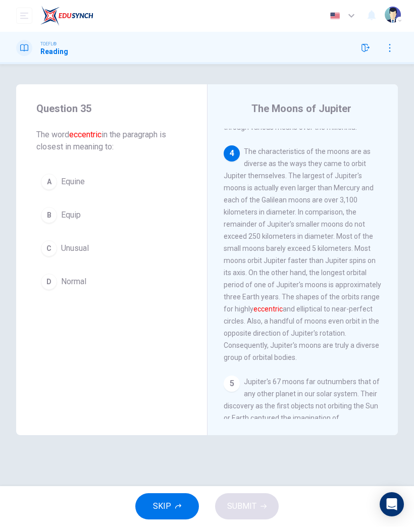
scroll to position [776, 0]
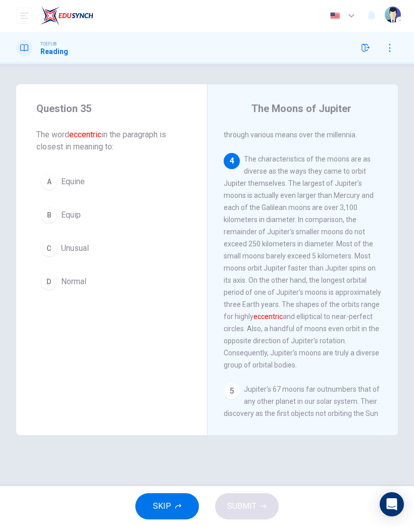
click at [68, 282] on span "Normal" at bounding box center [73, 282] width 25 height 12
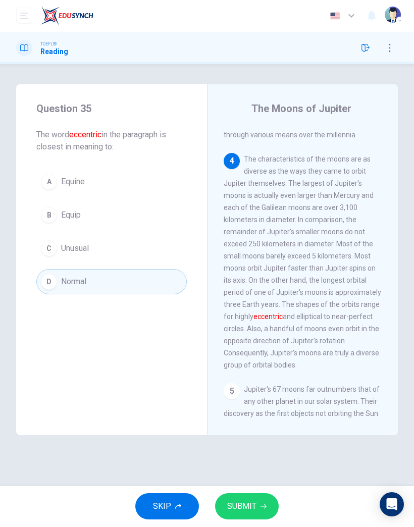
click at [256, 499] on button "SUBMIT" at bounding box center [247, 507] width 64 height 26
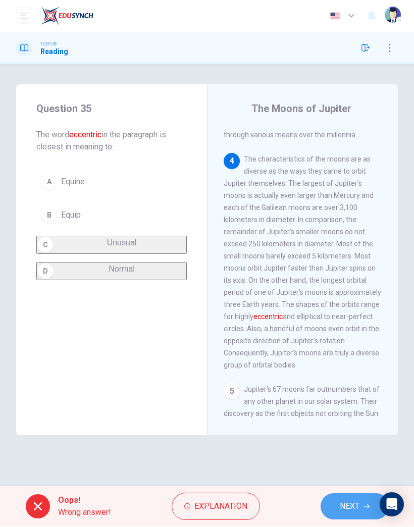
click at [352, 507] on span "NEXT" at bounding box center [350, 507] width 20 height 14
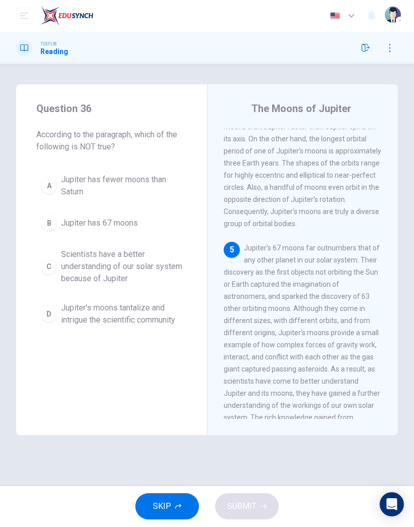
scroll to position [946, 0]
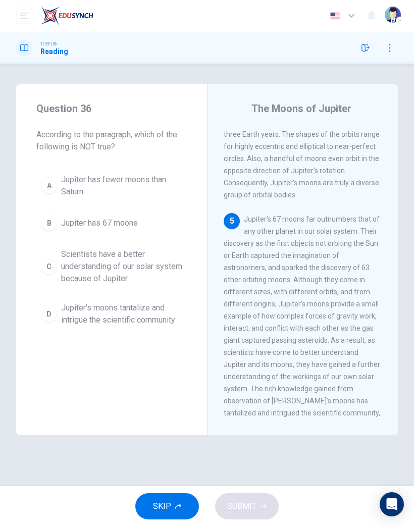
click at [128, 322] on span "Jupiter's moons tantalize and intrigue the scientific community" at bounding box center [121, 314] width 121 height 24
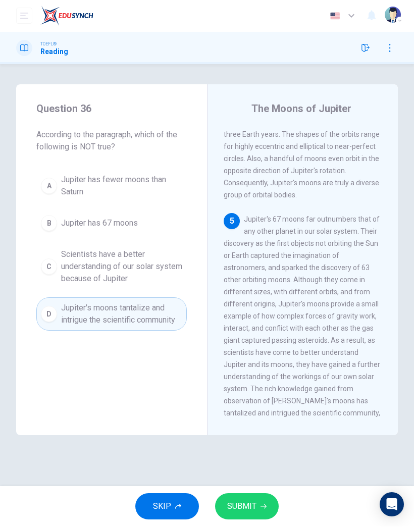
click at [268, 510] on button "SUBMIT" at bounding box center [247, 507] width 64 height 26
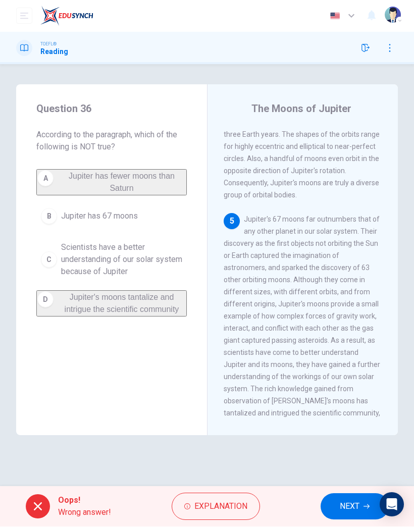
click at [344, 504] on span "NEXT" at bounding box center [350, 507] width 20 height 14
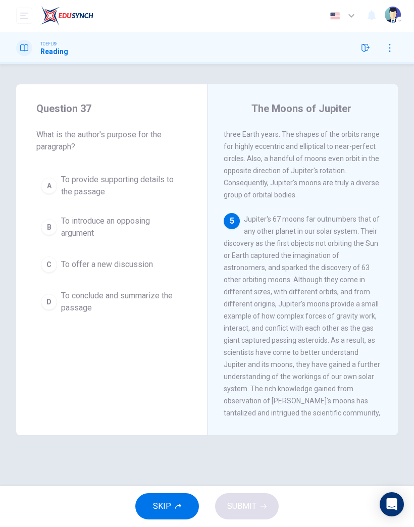
click at [96, 302] on span "To conclude and summarize the passage" at bounding box center [121, 302] width 121 height 24
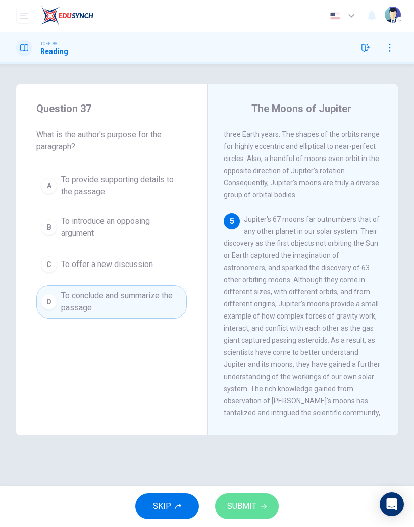
click at [243, 507] on span "SUBMIT" at bounding box center [241, 507] width 29 height 14
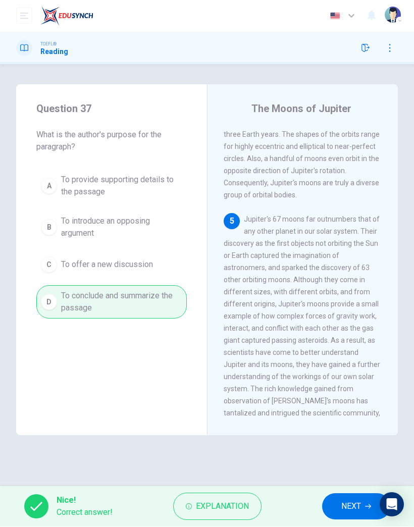
click at [347, 508] on span "NEXT" at bounding box center [351, 507] width 20 height 14
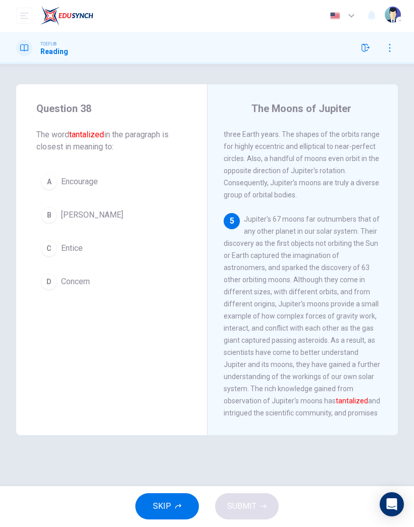
click at [69, 241] on button "C Entice" at bounding box center [111, 248] width 150 height 25
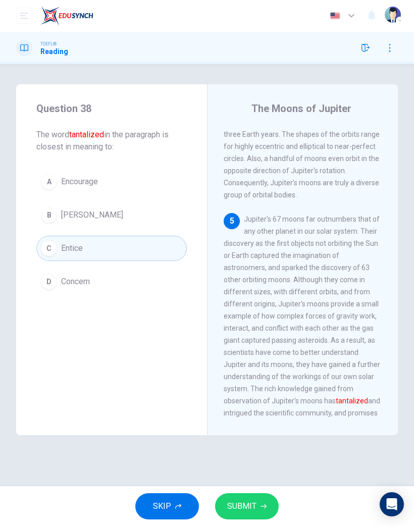
click at [240, 505] on span "SUBMIT" at bounding box center [241, 507] width 29 height 14
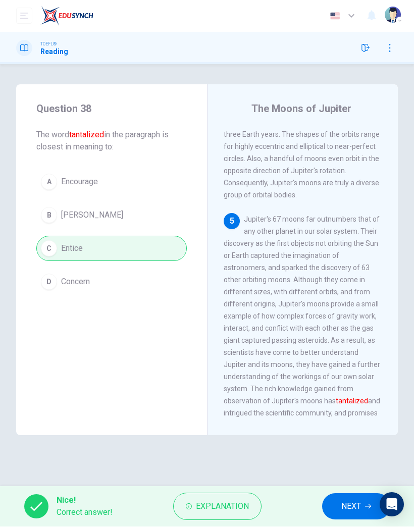
click at [346, 510] on span "NEXT" at bounding box center [351, 507] width 20 height 14
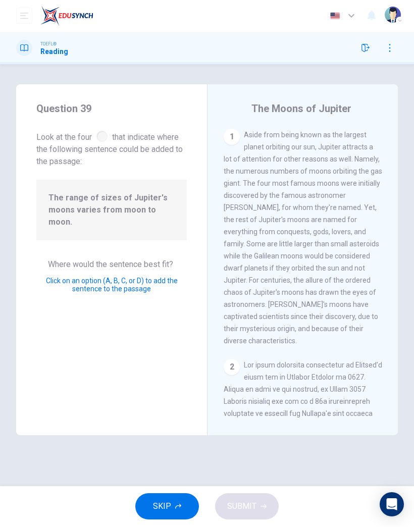
scroll to position [736, 0]
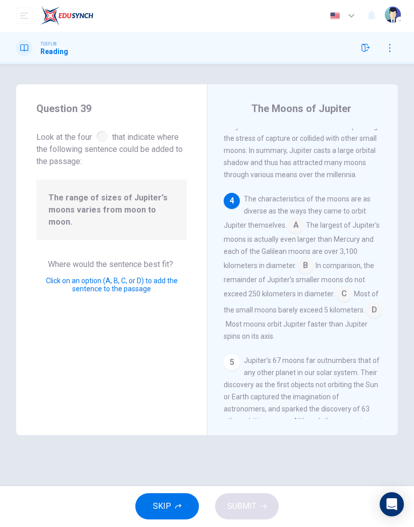
click at [304, 259] on input at bounding box center [305, 267] width 16 height 16
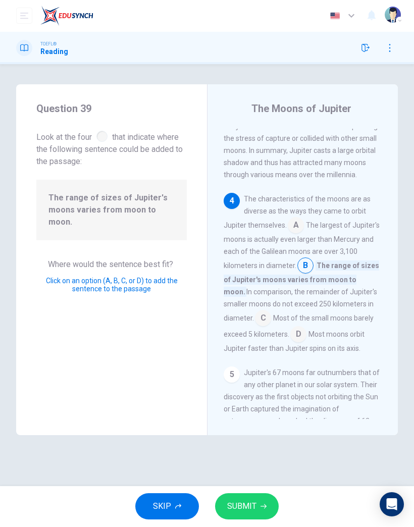
click at [255, 312] on input at bounding box center [263, 320] width 16 height 16
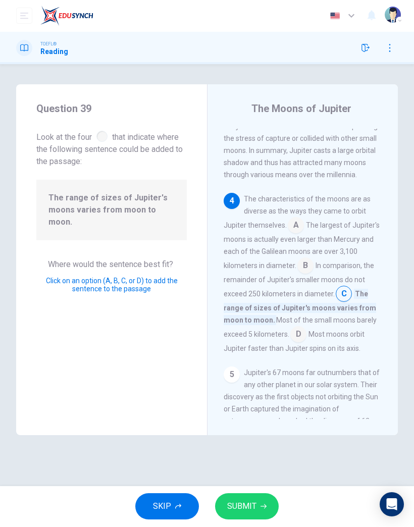
click at [257, 499] on button "SUBMIT" at bounding box center [247, 507] width 64 height 26
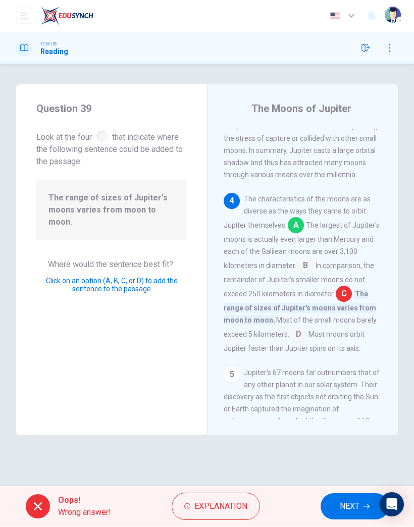
click at [356, 510] on span "NEXT" at bounding box center [350, 507] width 20 height 14
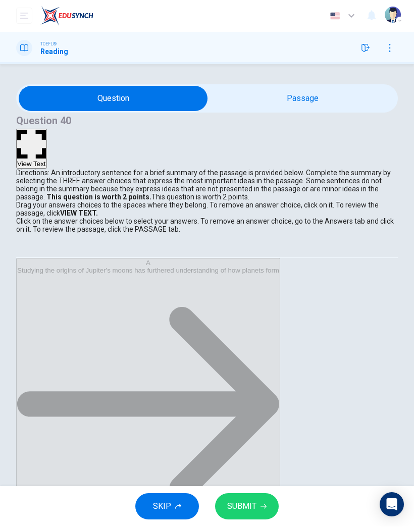
scroll to position [14, 0]
click at [259, 498] on button "SUBMIT" at bounding box center [247, 507] width 64 height 26
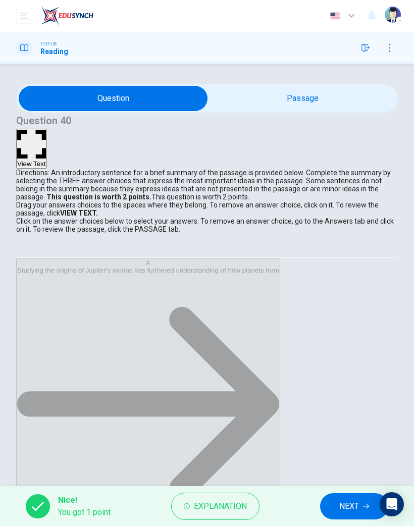
click at [343, 514] on button "NEXT" at bounding box center [354, 507] width 68 height 26
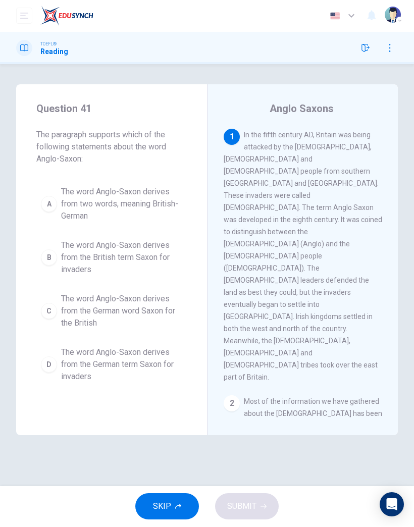
click at [78, 247] on span "The word Anglo-Saxon derives from the British term Saxon for invaders" at bounding box center [121, 258] width 121 height 36
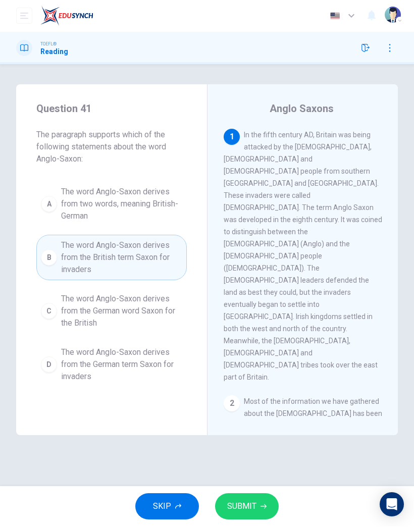
click at [275, 502] on button "SUBMIT" at bounding box center [247, 507] width 64 height 26
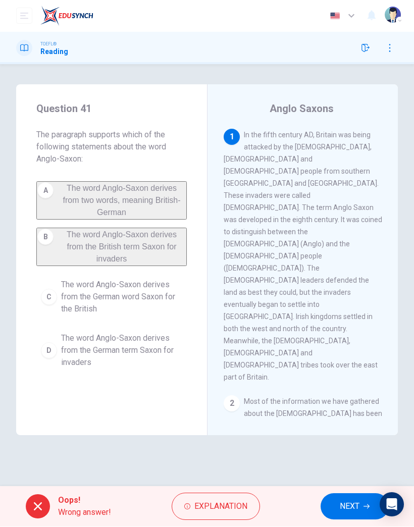
click at [353, 504] on span "NEXT" at bounding box center [350, 507] width 20 height 14
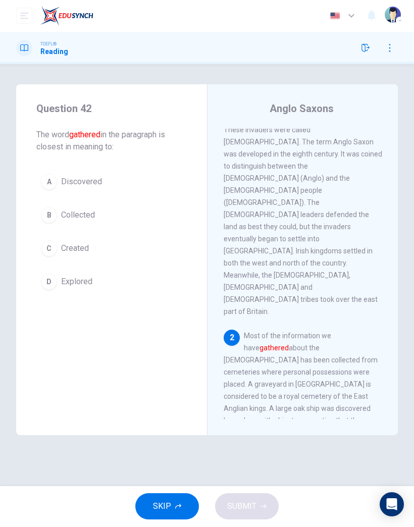
scroll to position [77, 0]
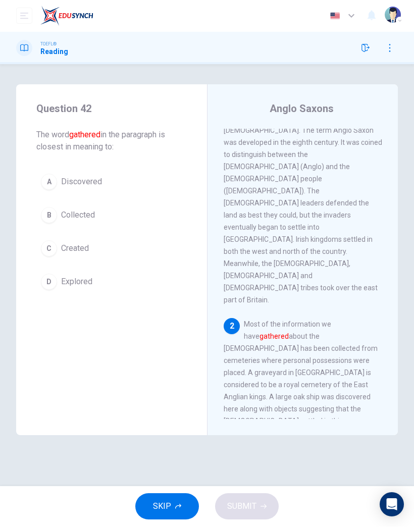
click at [72, 280] on span "Explored" at bounding box center [76, 282] width 31 height 12
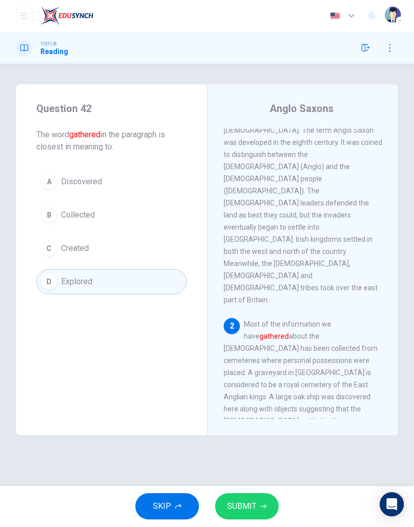
click at [54, 184] on div "A" at bounding box center [49, 182] width 16 height 16
click at [273, 500] on button "SUBMIT" at bounding box center [247, 507] width 64 height 26
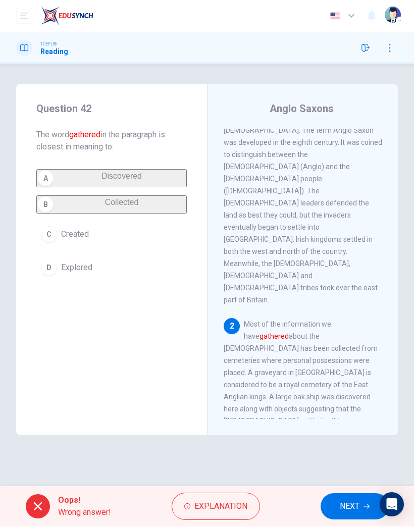
click at [362, 509] on button "NEXT" at bounding box center [355, 507] width 68 height 26
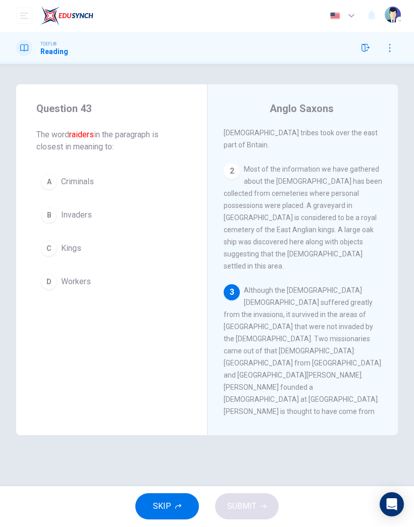
scroll to position [283, 0]
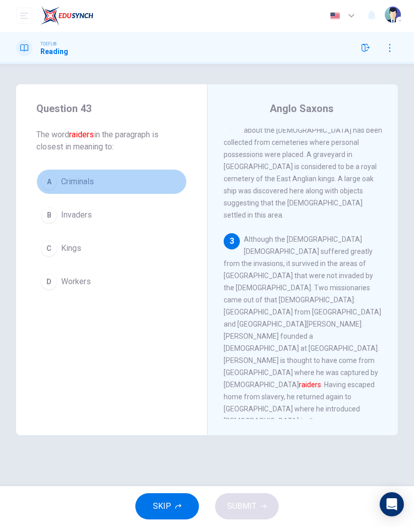
click at [49, 186] on div "A" at bounding box center [49, 182] width 16 height 16
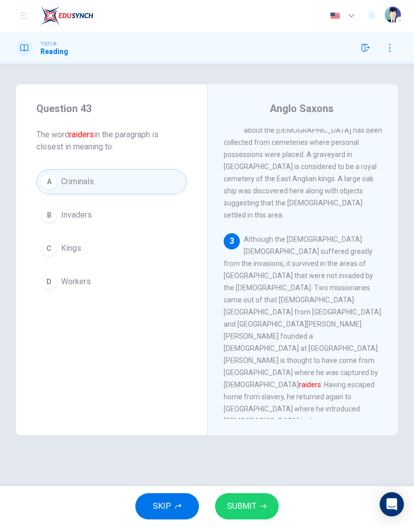
click at [268, 513] on button "SUBMIT" at bounding box center [247, 507] width 64 height 26
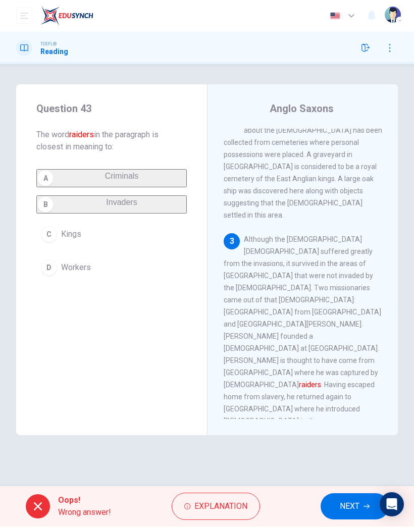
click at [339, 518] on button "NEXT" at bounding box center [355, 507] width 68 height 26
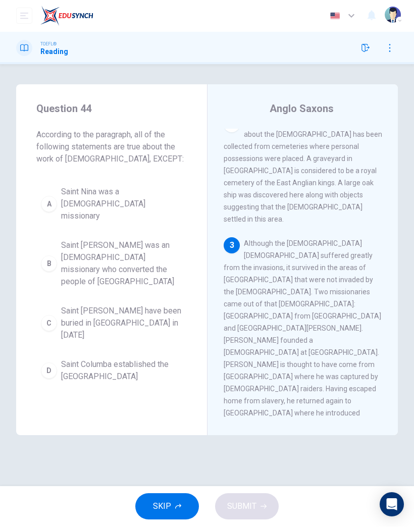
scroll to position [279, 0]
click at [66, 249] on span "Saint [PERSON_NAME] was an [DEMOGRAPHIC_DATA] missionary who converted the peop…" at bounding box center [121, 264] width 121 height 48
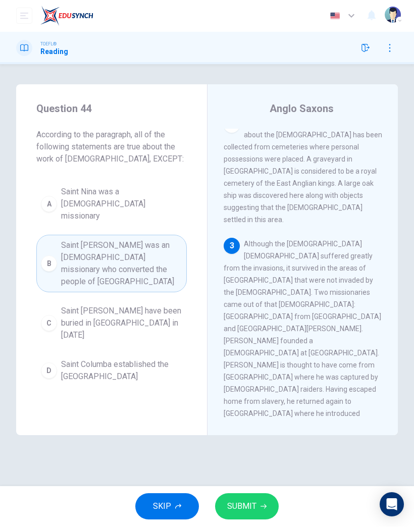
click at [267, 509] on button "SUBMIT" at bounding box center [247, 507] width 64 height 26
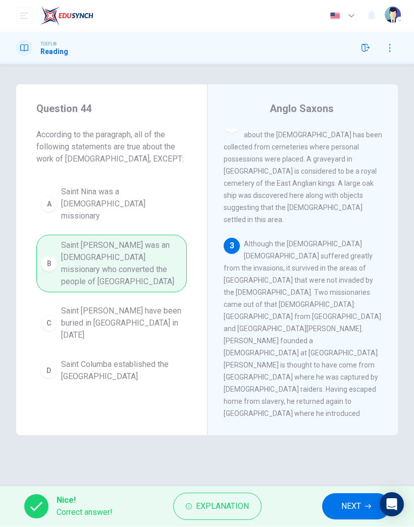
click at [355, 510] on span "NEXT" at bounding box center [351, 507] width 20 height 14
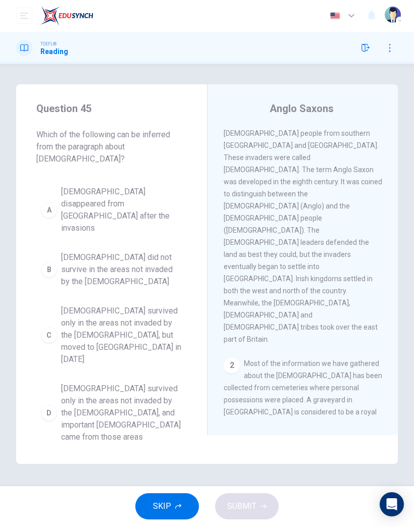
scroll to position [0, 0]
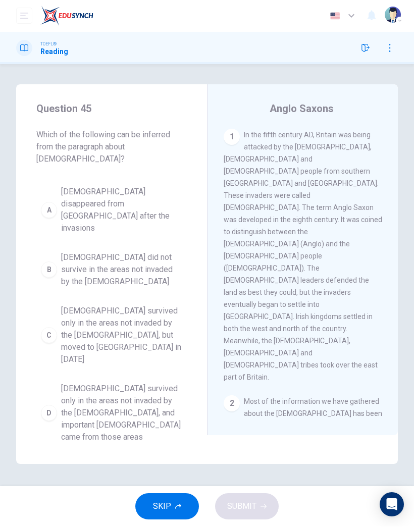
click at [70, 252] on span "[DEMOGRAPHIC_DATA] did not survive in the areas not invaded by the [DEMOGRAPHIC…" at bounding box center [121, 270] width 121 height 36
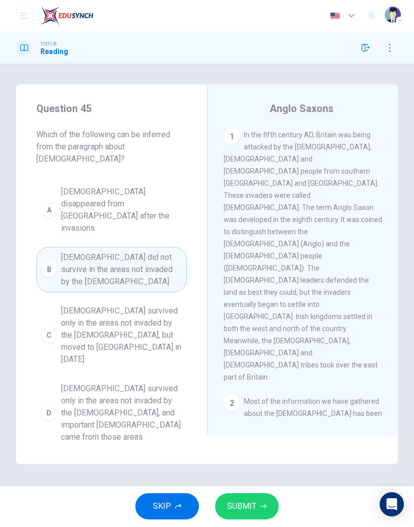
click at [268, 510] on button "SUBMIT" at bounding box center [247, 507] width 64 height 26
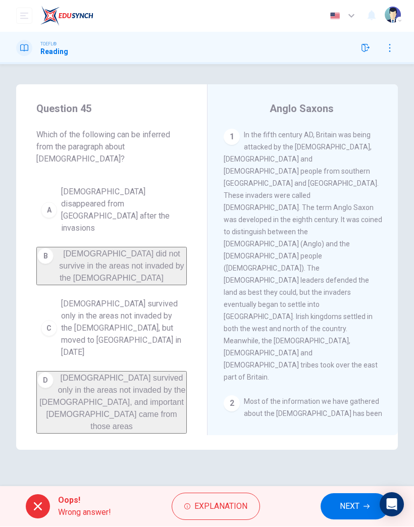
click at [346, 511] on span "NEXT" at bounding box center [350, 507] width 20 height 14
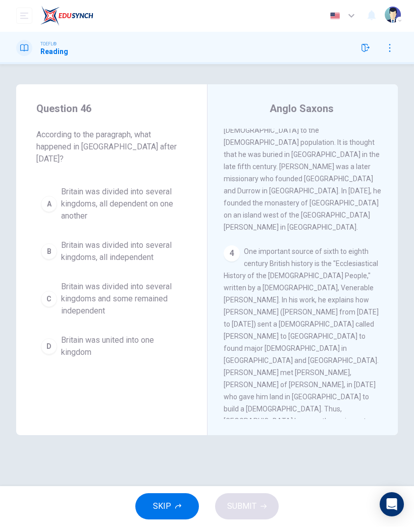
scroll to position [574, 0]
click at [76, 295] on span "Britain was divided into several kingdoms and some remained independent" at bounding box center [121, 299] width 121 height 36
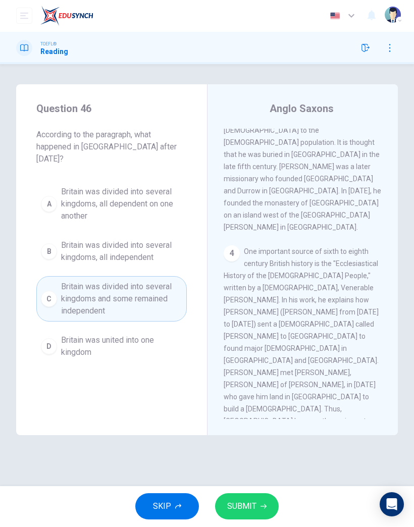
click at [277, 506] on button "SUBMIT" at bounding box center [247, 507] width 64 height 26
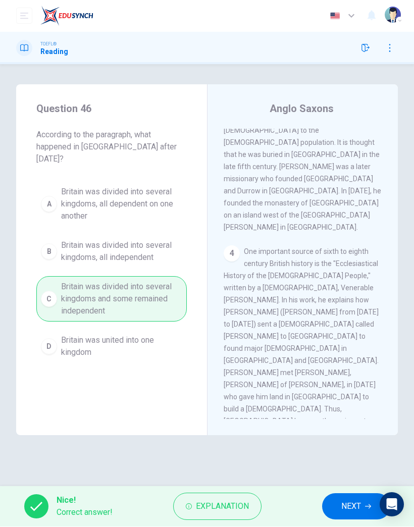
click at [355, 512] on span "NEXT" at bounding box center [351, 507] width 20 height 14
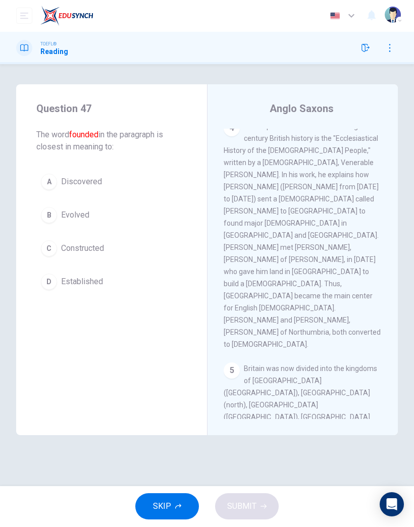
scroll to position [719, 0]
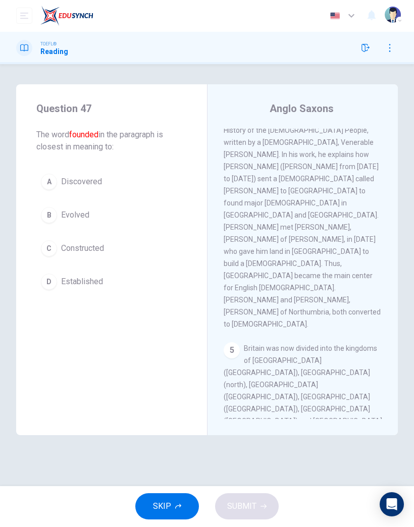
click at [54, 245] on div "C" at bounding box center [49, 249] width 16 height 16
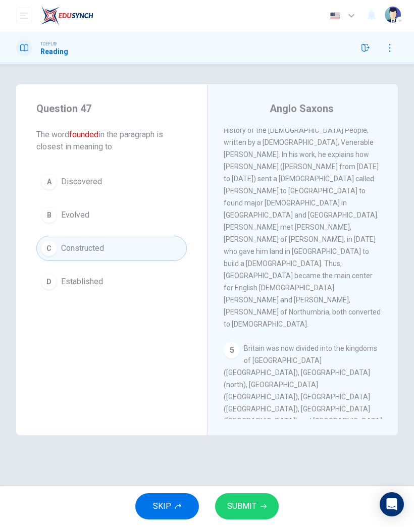
click at [266, 504] on icon "button" at bounding box center [264, 507] width 6 height 6
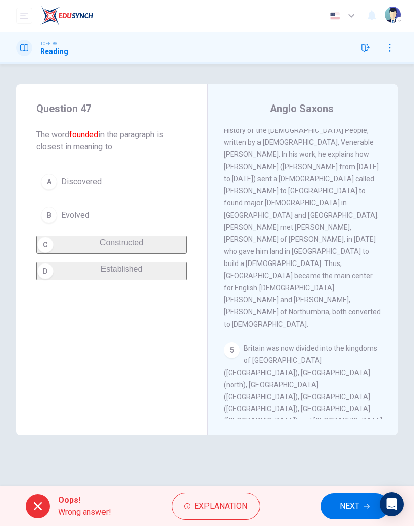
click at [347, 508] on span "NEXT" at bounding box center [350, 507] width 20 height 14
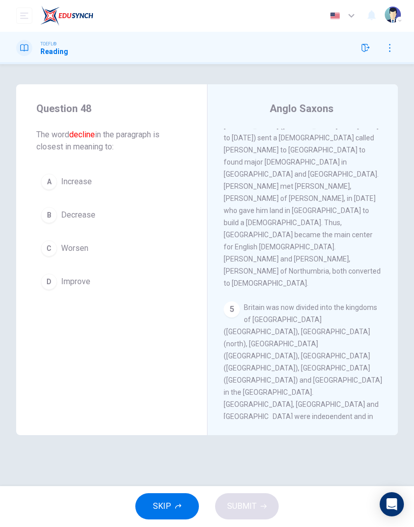
scroll to position [764, 0]
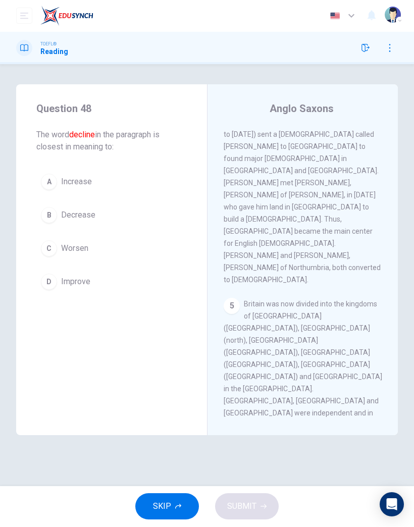
click at [58, 225] on button "B Decrease" at bounding box center [111, 215] width 150 height 25
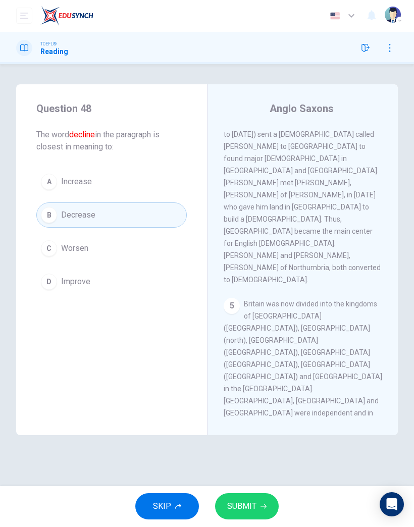
click at [268, 504] on button "SUBMIT" at bounding box center [247, 507] width 64 height 26
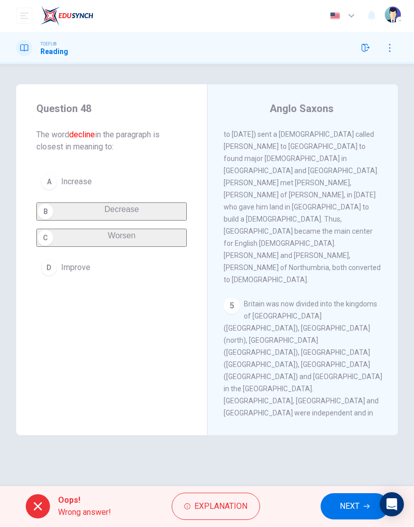
click at [357, 511] on span "NEXT" at bounding box center [350, 507] width 20 height 14
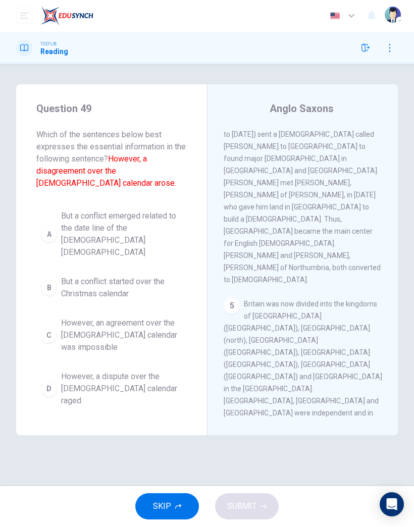
click at [88, 281] on span "But a conflict started over the Christmas calendar" at bounding box center [121, 288] width 121 height 24
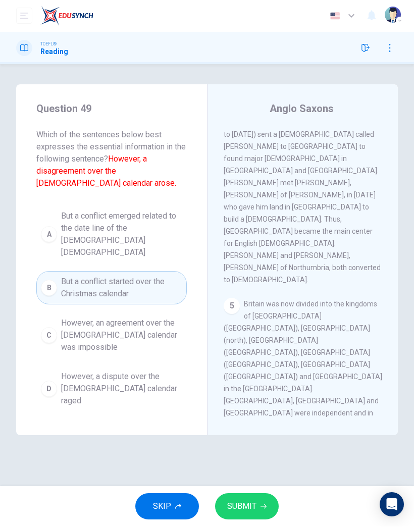
click at [278, 504] on button "SUBMIT" at bounding box center [247, 507] width 64 height 26
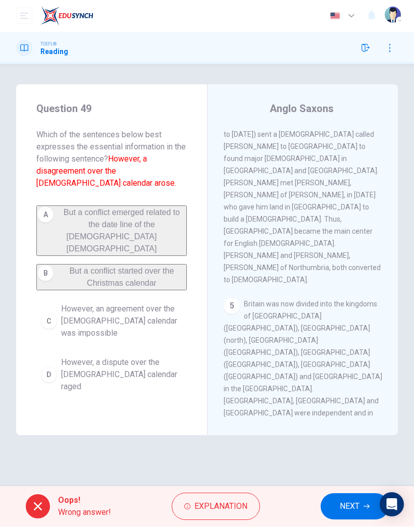
click at [332, 516] on button "NEXT" at bounding box center [355, 507] width 68 height 26
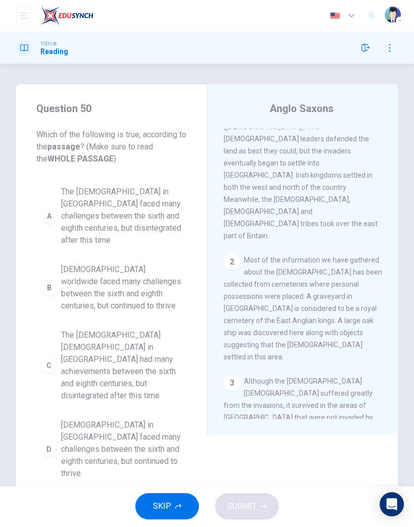
scroll to position [0, 0]
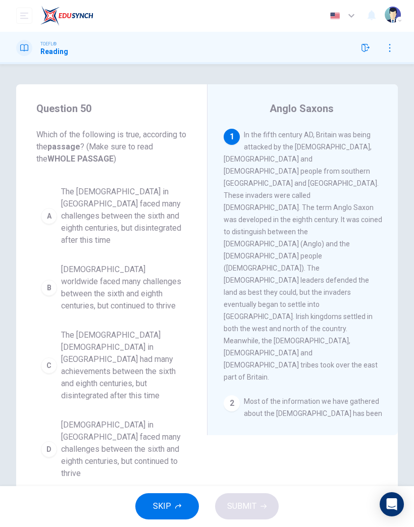
click at [73, 283] on span "[DEMOGRAPHIC_DATA] worldwide faced many challenges between the sixth and eighth…" at bounding box center [121, 288] width 121 height 48
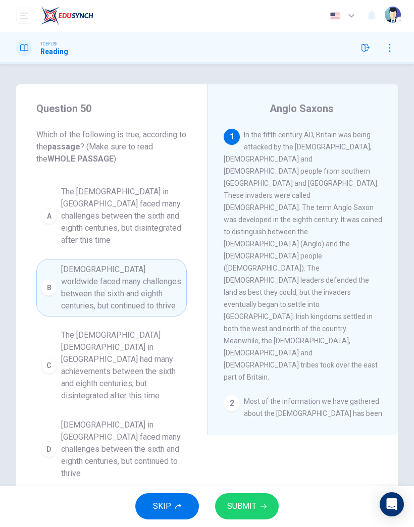
click at [275, 502] on button "SUBMIT" at bounding box center [247, 507] width 64 height 26
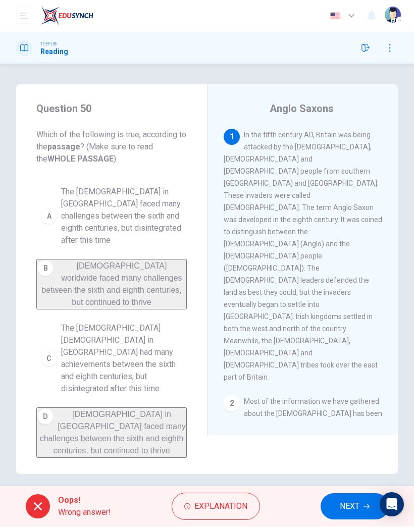
click at [293, 501] on div "Oops! Wrong answer! Explanation NEXT" at bounding box center [207, 507] width 414 height 40
click at [334, 506] on button "NEXT" at bounding box center [355, 507] width 68 height 26
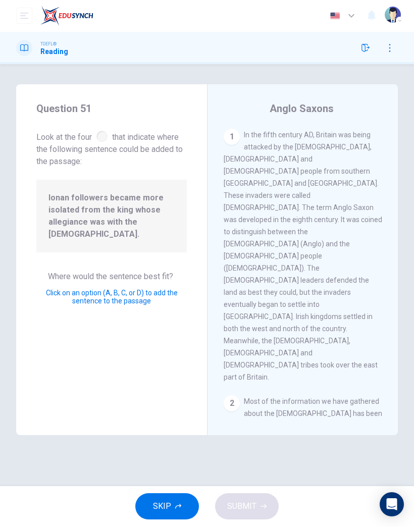
scroll to position [748, 0]
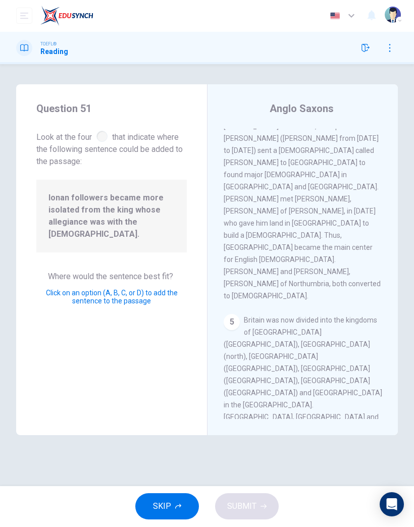
click at [250, 507] on span "SUBMIT" at bounding box center [241, 507] width 29 height 14
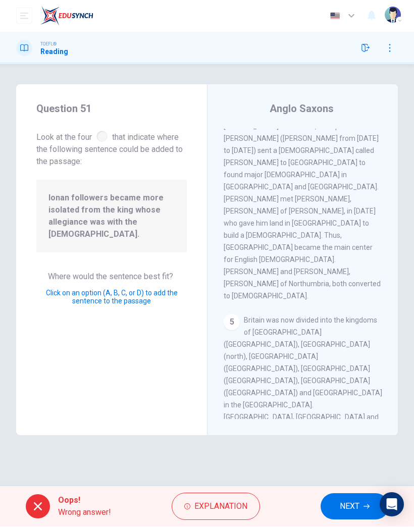
click at [354, 508] on span "NEXT" at bounding box center [350, 507] width 20 height 14
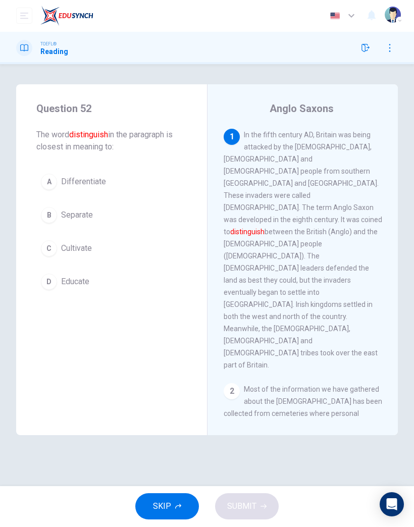
click at [86, 249] on span "Cultivate" at bounding box center [76, 249] width 31 height 12
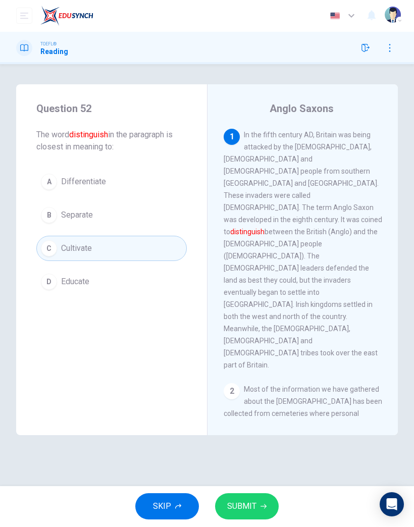
click at [86, 286] on span "Educate" at bounding box center [75, 282] width 28 height 12
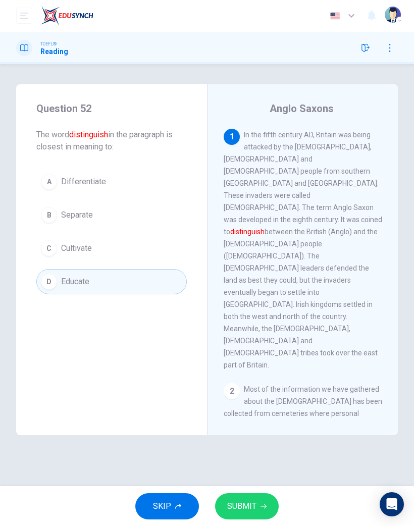
click at [88, 218] on span "Separate" at bounding box center [77, 216] width 32 height 12
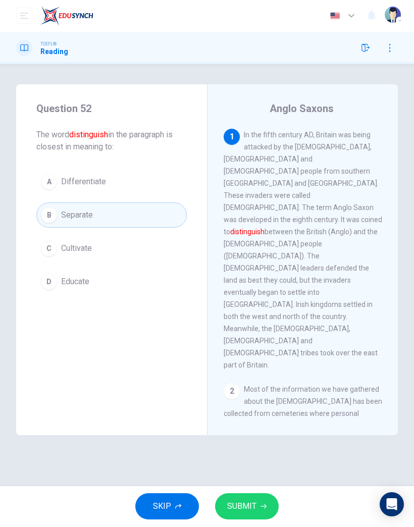
click at [110, 186] on button "A Differentiate" at bounding box center [111, 182] width 150 height 25
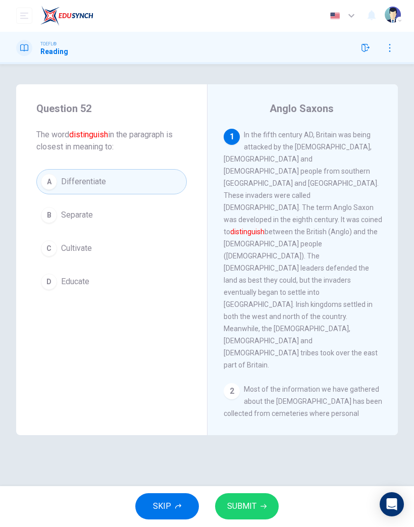
click at [264, 507] on icon "button" at bounding box center [264, 507] width 6 height 5
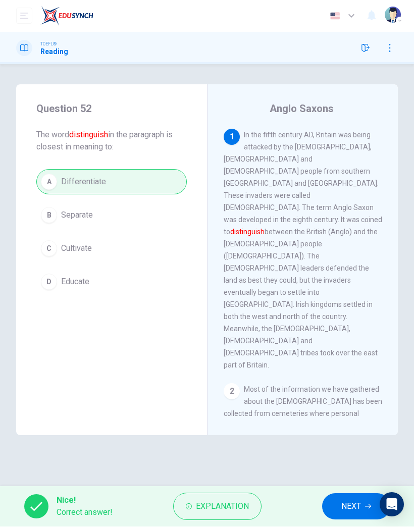
click at [358, 509] on span "NEXT" at bounding box center [351, 507] width 20 height 14
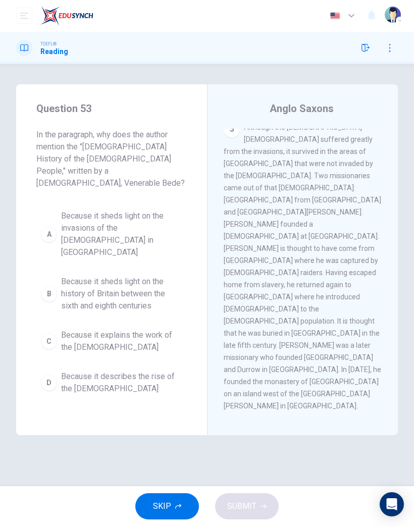
scroll to position [441, 0]
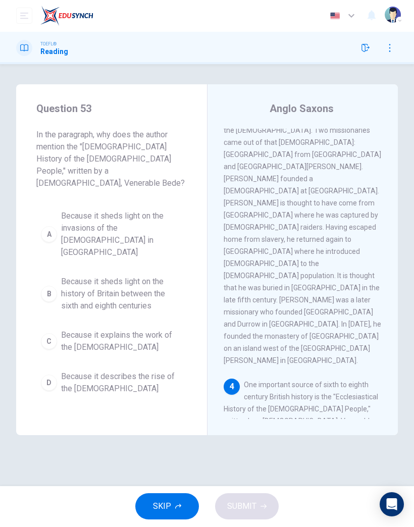
click at [159, 330] on span "Because it explains the work of the [DEMOGRAPHIC_DATA]" at bounding box center [121, 342] width 121 height 24
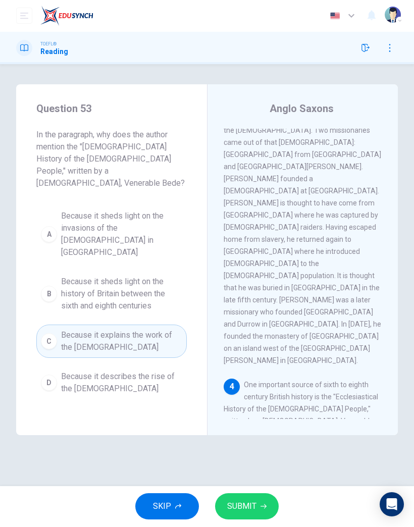
click at [248, 502] on span "SUBMIT" at bounding box center [241, 507] width 29 height 14
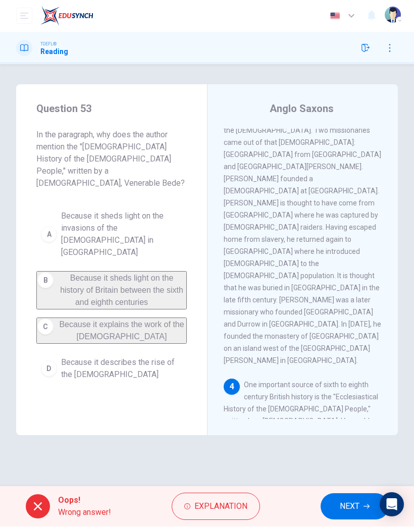
click at [347, 508] on span "NEXT" at bounding box center [350, 507] width 20 height 14
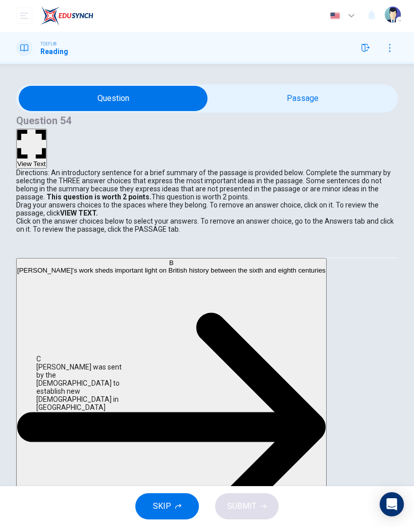
scroll to position [5, 0]
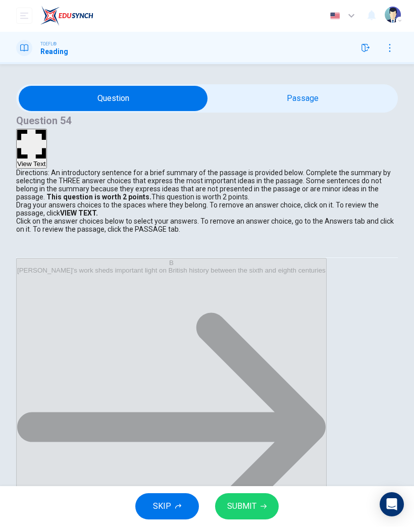
click at [262, 514] on button "SUBMIT" at bounding box center [247, 507] width 64 height 26
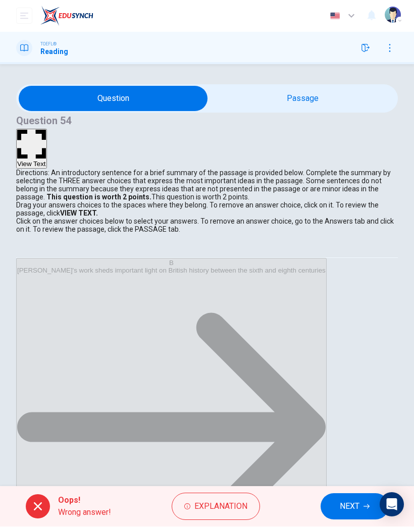
click at [346, 513] on span "NEXT" at bounding box center [350, 507] width 20 height 14
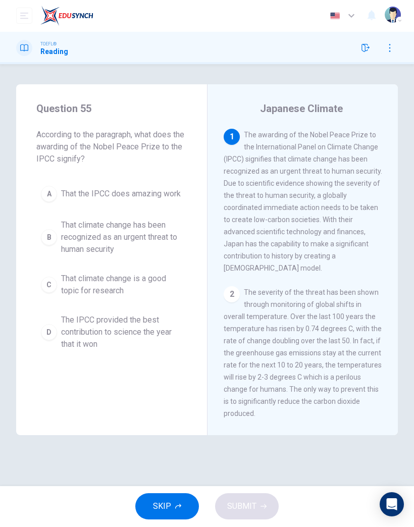
click at [143, 253] on span "That climate change has been recognized as an urgent threat to human security" at bounding box center [121, 238] width 121 height 36
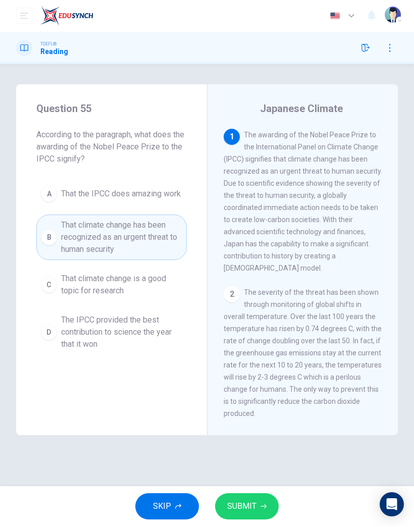
click at [265, 509] on icon "button" at bounding box center [264, 507] width 6 height 6
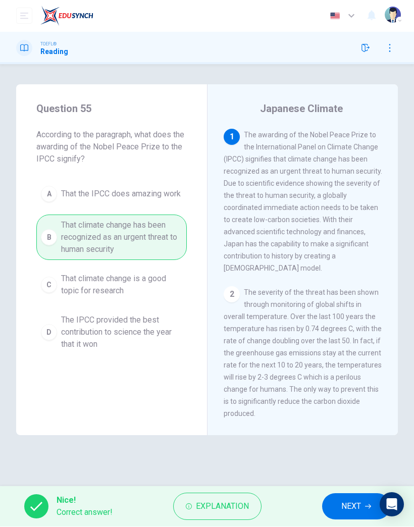
click at [353, 507] on span "NEXT" at bounding box center [351, 507] width 20 height 14
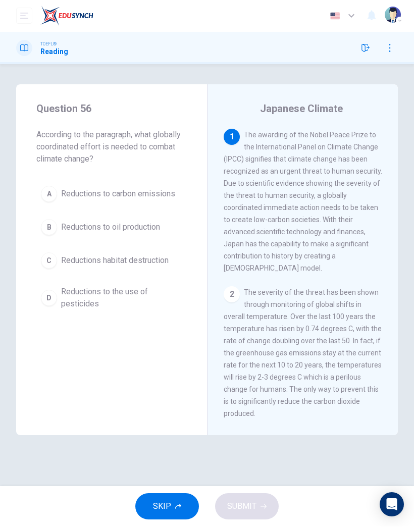
click at [166, 194] on span "Reductions to carbon emissions" at bounding box center [118, 194] width 114 height 12
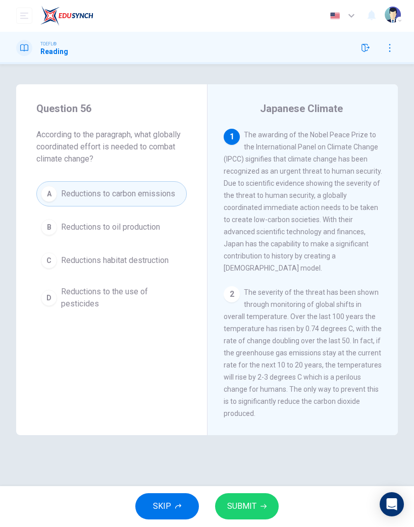
click at [263, 502] on button "SUBMIT" at bounding box center [247, 507] width 64 height 26
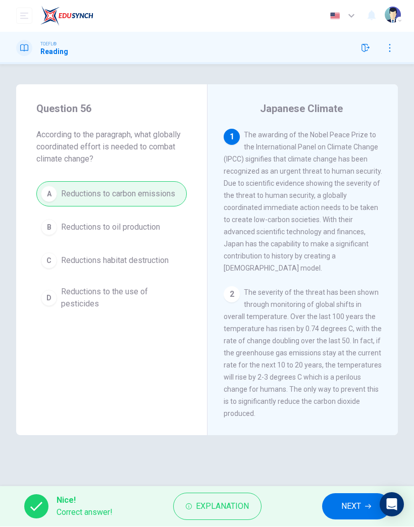
click at [347, 508] on span "NEXT" at bounding box center [351, 507] width 20 height 14
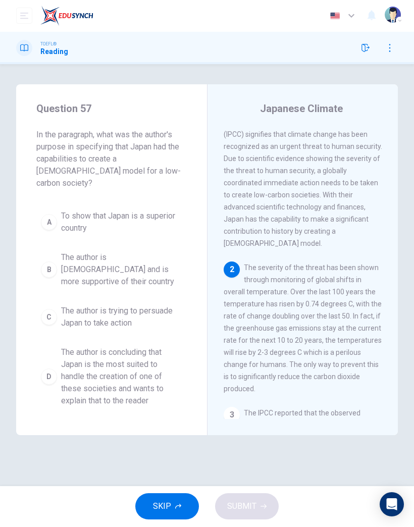
scroll to position [101, 0]
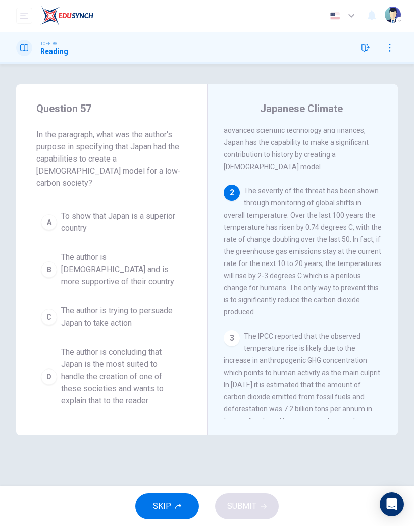
click at [122, 351] on span "The author is concluding that Japan is the most suited to handle the creation o…" at bounding box center [121, 377] width 121 height 61
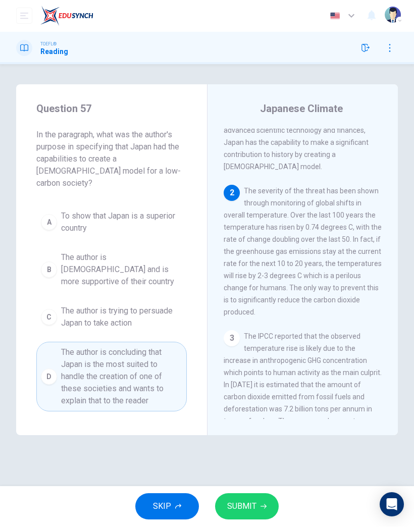
click at [248, 508] on span "SUBMIT" at bounding box center [241, 507] width 29 height 14
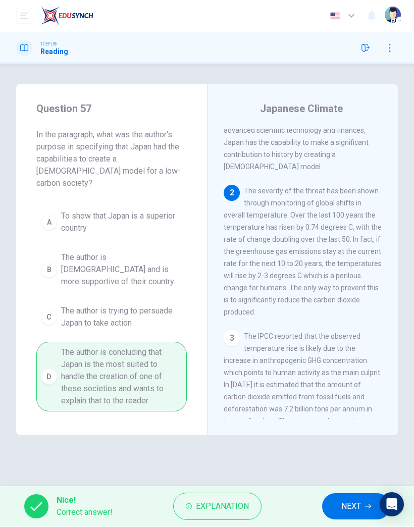
click at [358, 504] on span "NEXT" at bounding box center [351, 507] width 20 height 14
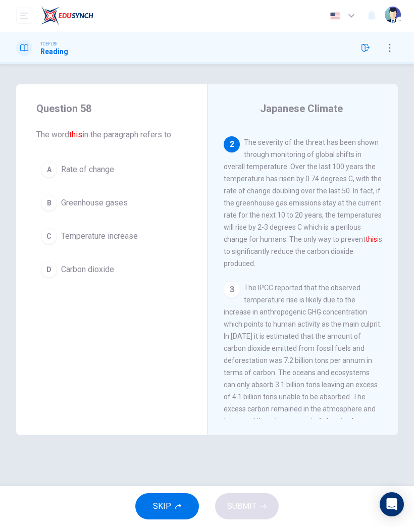
scroll to position [158, 0]
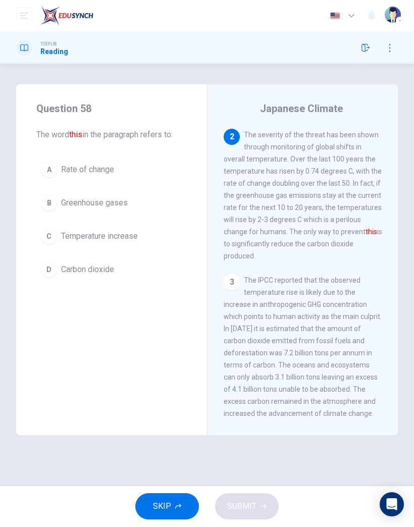
click at [117, 204] on span "Greenhouse gases" at bounding box center [94, 203] width 67 height 12
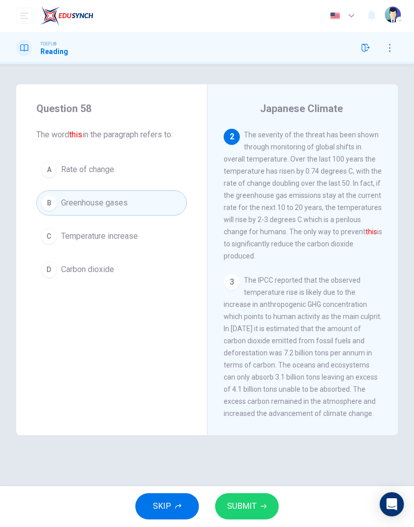
click at [248, 502] on span "SUBMIT" at bounding box center [241, 507] width 29 height 14
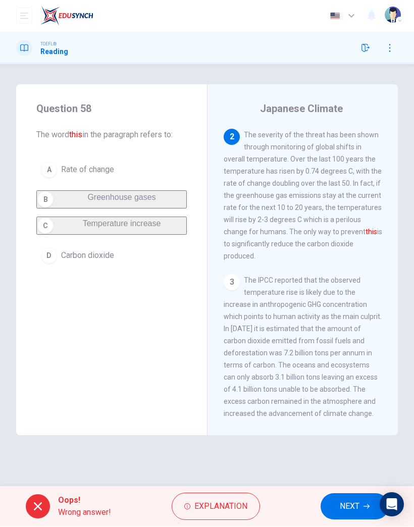
click at [349, 508] on span "NEXT" at bounding box center [350, 507] width 20 height 14
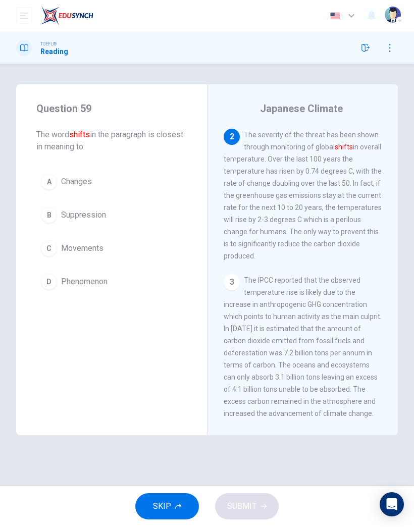
click at [89, 248] on span "Movements" at bounding box center [82, 249] width 42 height 12
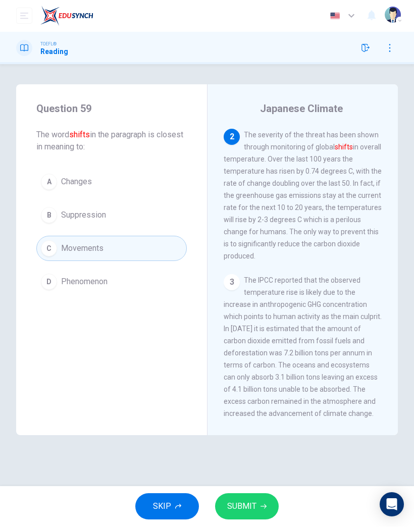
click at [255, 517] on button "SUBMIT" at bounding box center [247, 507] width 64 height 26
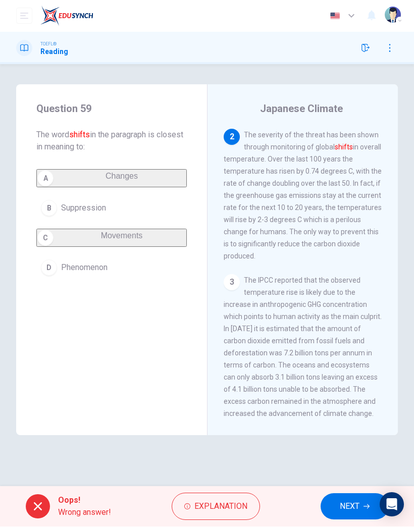
click at [358, 506] on span "NEXT" at bounding box center [350, 507] width 20 height 14
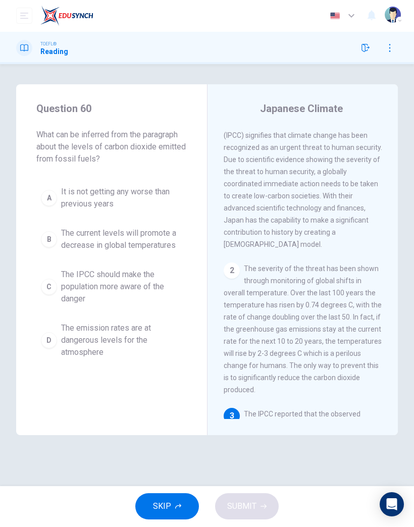
scroll to position [0, 0]
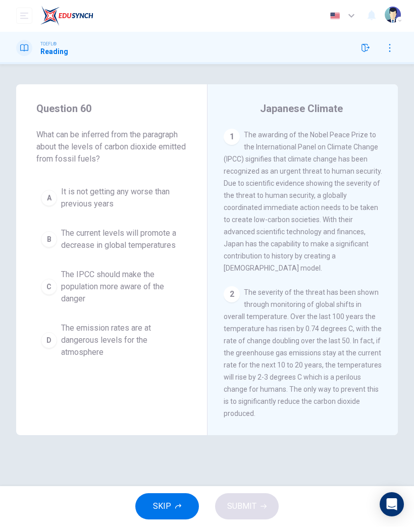
click at [140, 341] on span "The emission rates are at dangerous levels for the atmosphere" at bounding box center [121, 341] width 121 height 36
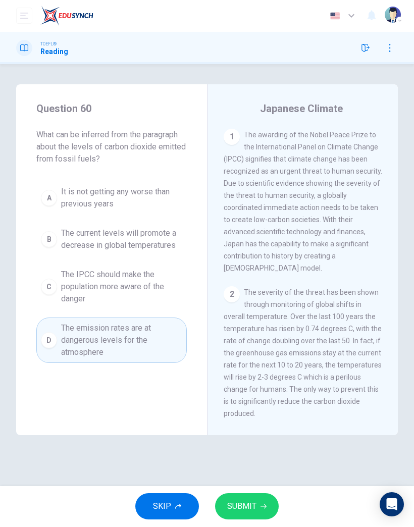
click at [249, 509] on span "SUBMIT" at bounding box center [241, 507] width 29 height 14
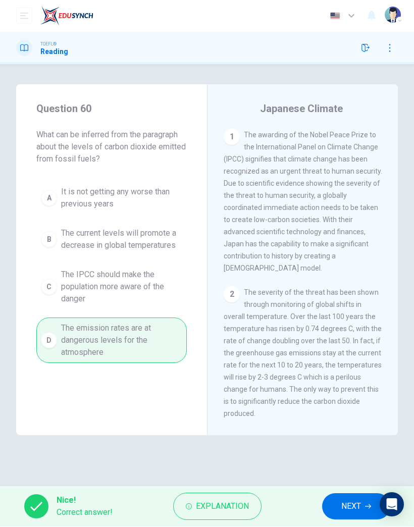
click at [342, 506] on span "NEXT" at bounding box center [351, 507] width 20 height 14
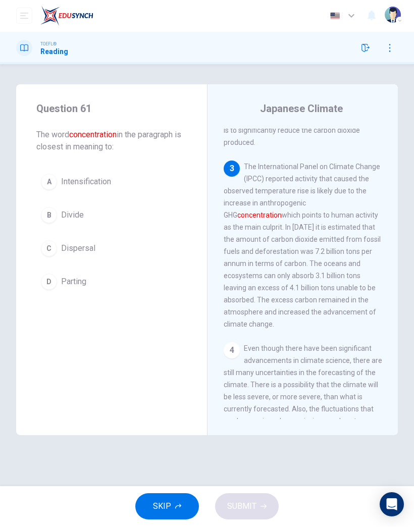
scroll to position [271, 0]
click at [95, 189] on button "A Intensification" at bounding box center [111, 182] width 150 height 25
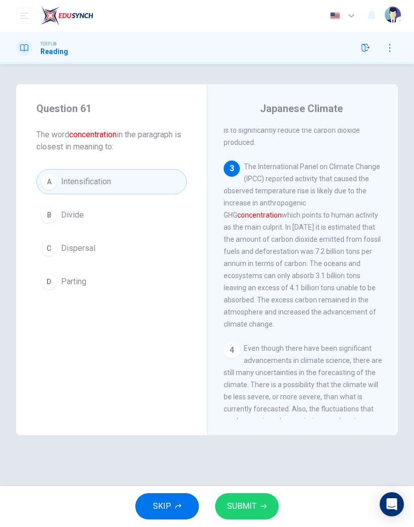
click at [250, 516] on button "SUBMIT" at bounding box center [247, 507] width 64 height 26
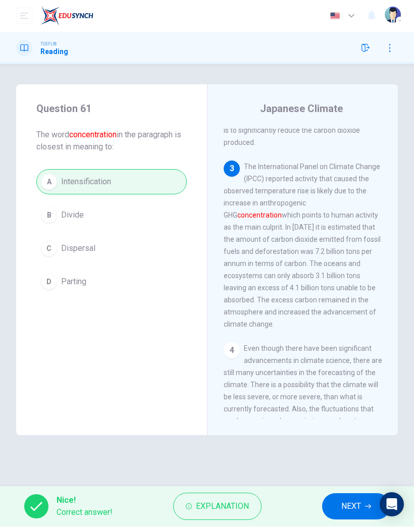
click at [347, 508] on span "NEXT" at bounding box center [351, 507] width 20 height 14
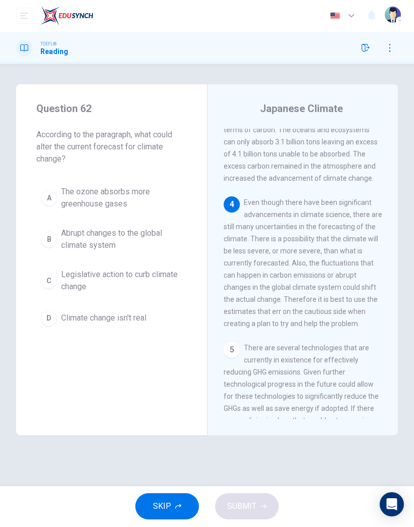
scroll to position [404, 0]
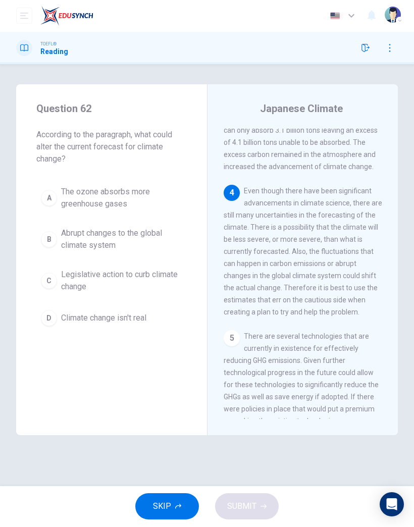
click at [119, 201] on span "The ozone absorbs more greenhouse gases" at bounding box center [121, 198] width 121 height 24
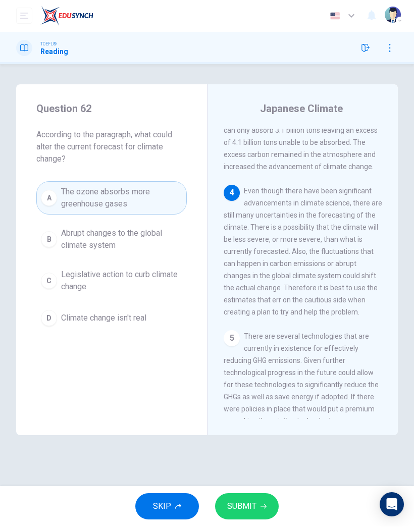
click at [252, 505] on span "SUBMIT" at bounding box center [241, 507] width 29 height 14
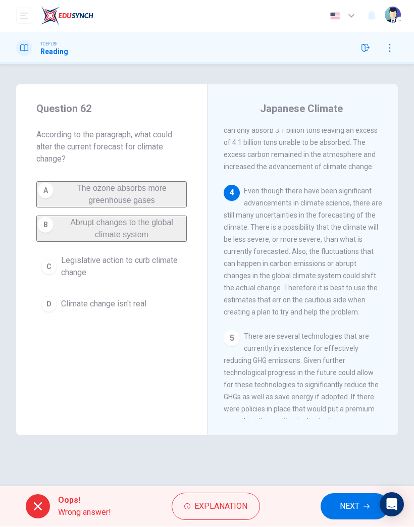
click at [347, 512] on span "NEXT" at bounding box center [350, 507] width 20 height 14
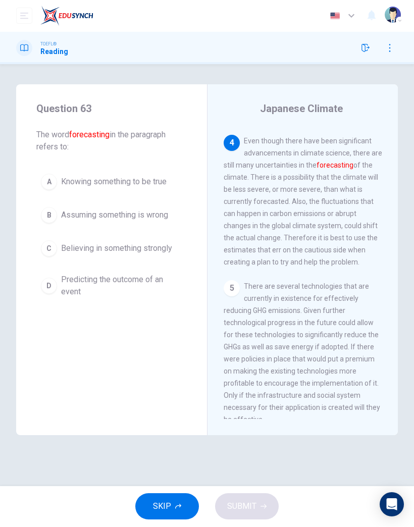
scroll to position [460, 0]
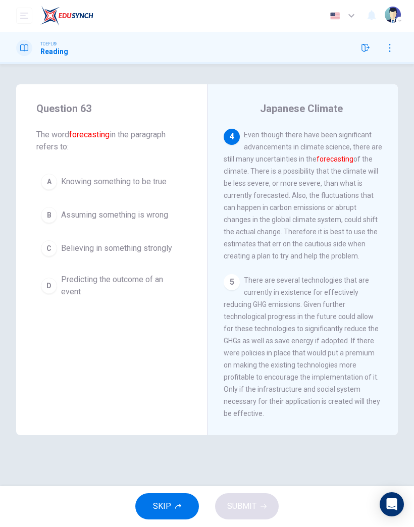
click at [168, 217] on span "Assuming something is wrong" at bounding box center [114, 216] width 107 height 12
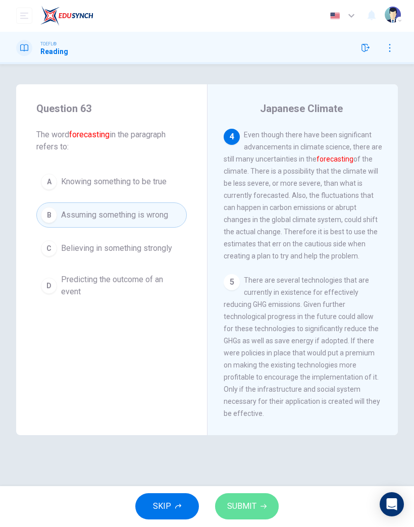
click at [248, 505] on span "SUBMIT" at bounding box center [241, 507] width 29 height 14
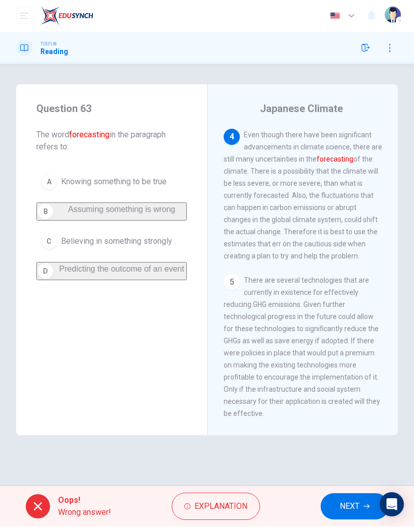
click at [352, 511] on span "NEXT" at bounding box center [350, 507] width 20 height 14
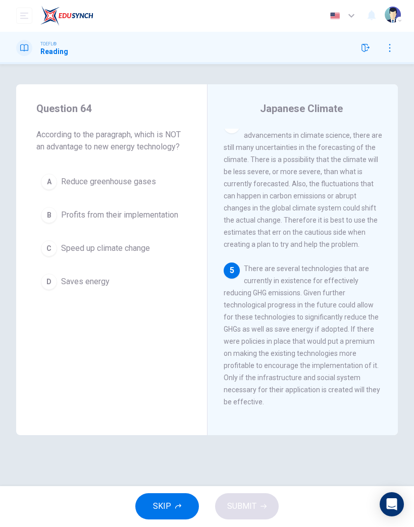
scroll to position [473, 0]
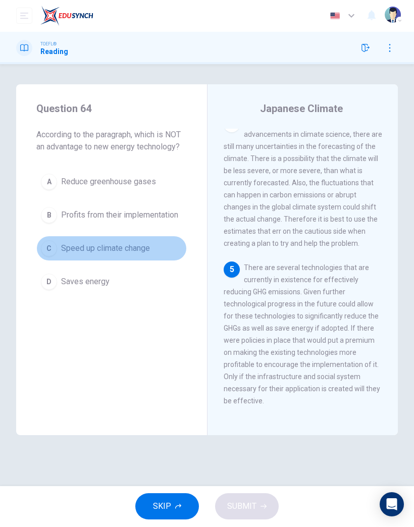
click at [128, 260] on button "C Speed up climate change" at bounding box center [111, 248] width 150 height 25
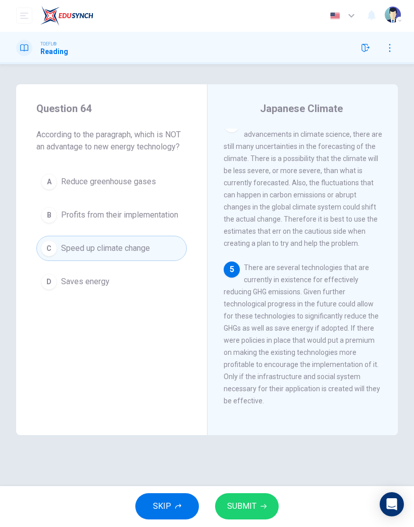
click at [262, 506] on icon "button" at bounding box center [264, 507] width 6 height 6
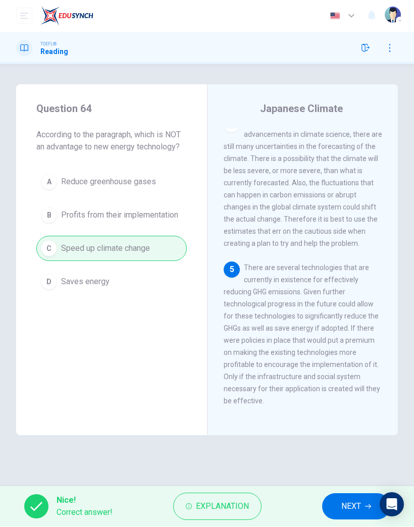
click at [332, 505] on button "NEXT" at bounding box center [356, 507] width 68 height 26
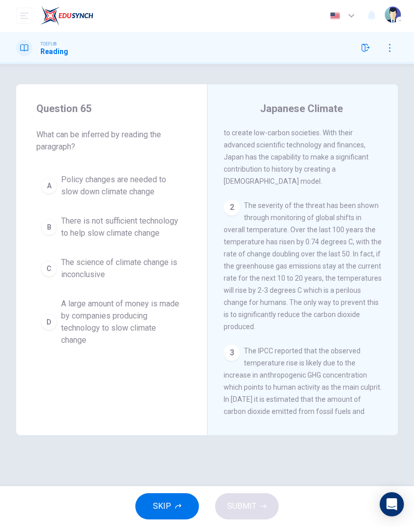
scroll to position [0, 0]
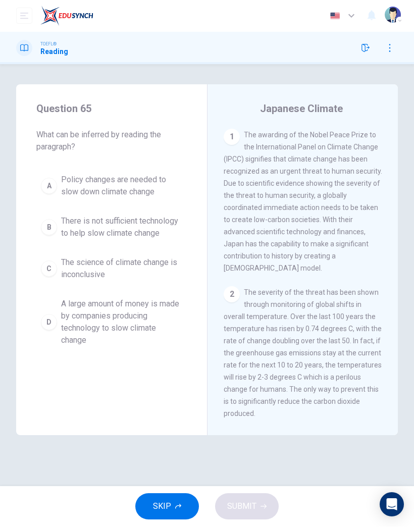
click at [136, 188] on span "Policy changes are needed to slow down climate change" at bounding box center [121, 186] width 121 height 24
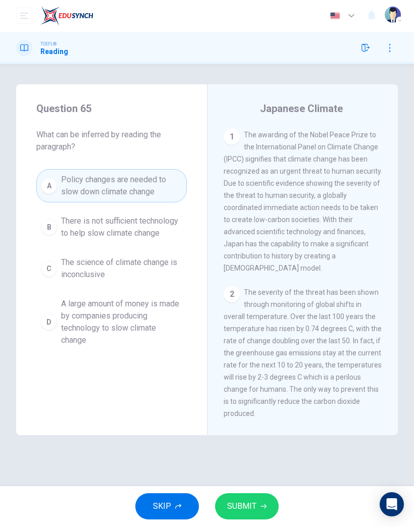
click at [268, 508] on button "SUBMIT" at bounding box center [247, 507] width 64 height 26
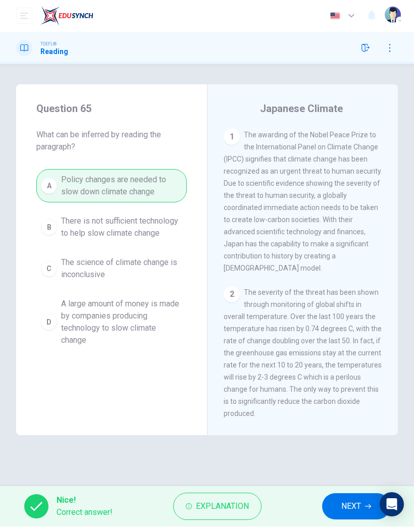
click at [347, 516] on button "NEXT" at bounding box center [356, 507] width 68 height 26
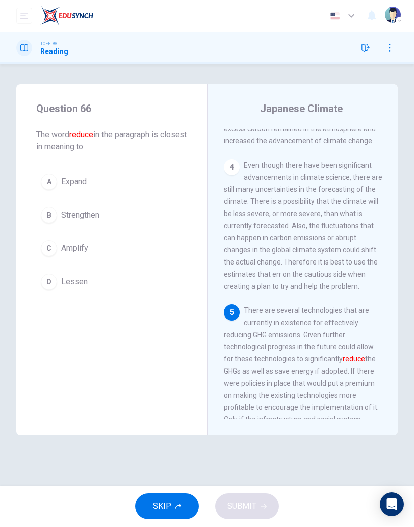
scroll to position [473, 0]
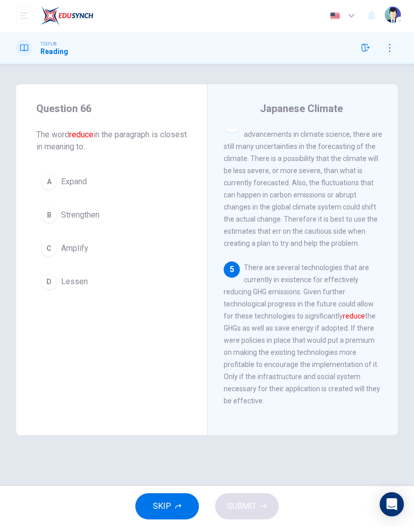
click at [83, 288] on button "D Lessen" at bounding box center [111, 282] width 150 height 25
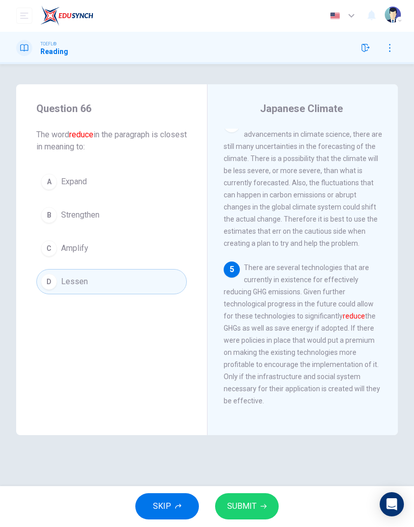
click at [261, 510] on button "SUBMIT" at bounding box center [247, 507] width 64 height 26
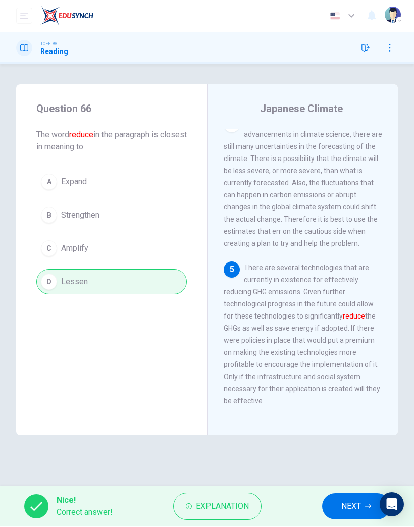
click at [343, 509] on span "NEXT" at bounding box center [351, 507] width 20 height 14
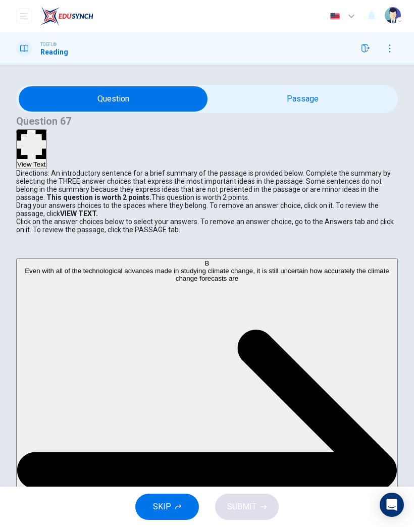
scroll to position [42, 0]
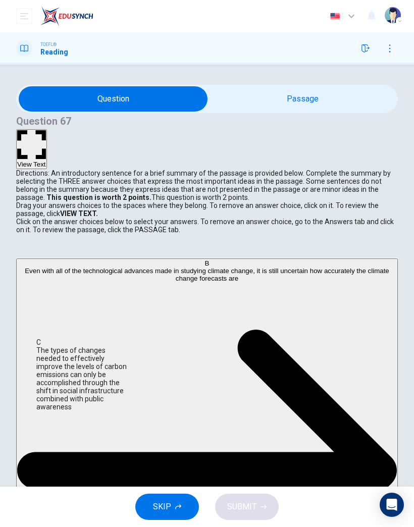
scroll to position [43, 0]
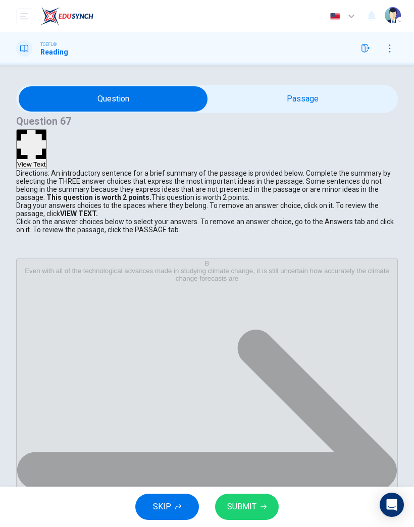
scroll to position [55, 0]
click at [253, 505] on span "SUBMIT" at bounding box center [241, 507] width 29 height 14
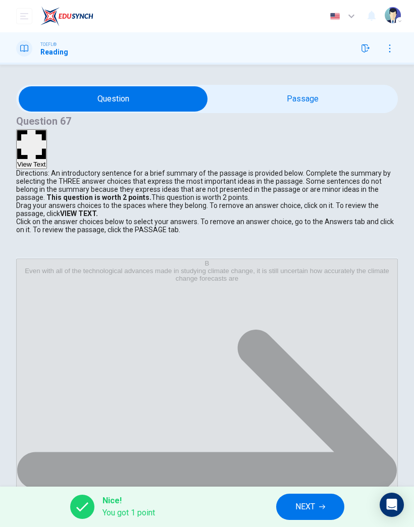
click at [322, 505] on icon "button" at bounding box center [322, 507] width 6 height 6
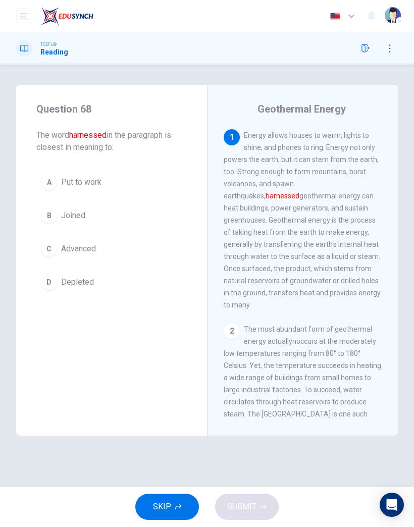
click at [131, 186] on button "A Put to work" at bounding box center [111, 182] width 150 height 25
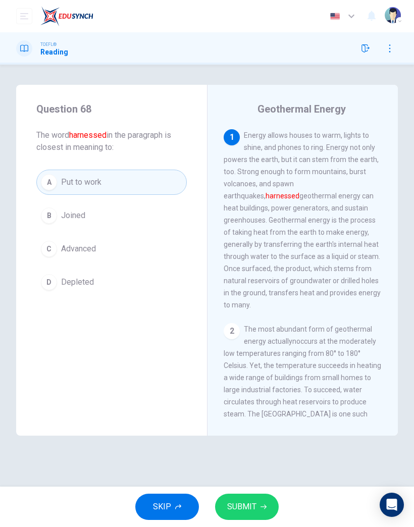
click at [261, 503] on button "SUBMIT" at bounding box center [247, 507] width 64 height 26
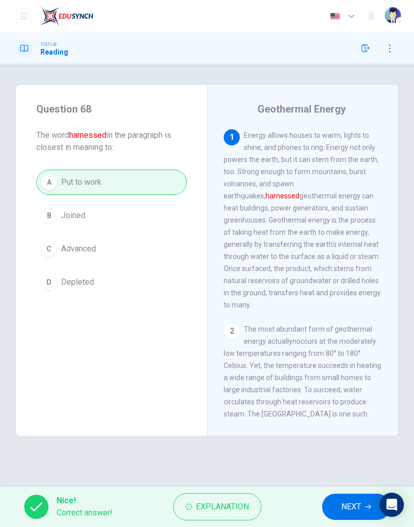
click at [358, 500] on span "NEXT" at bounding box center [351, 507] width 20 height 14
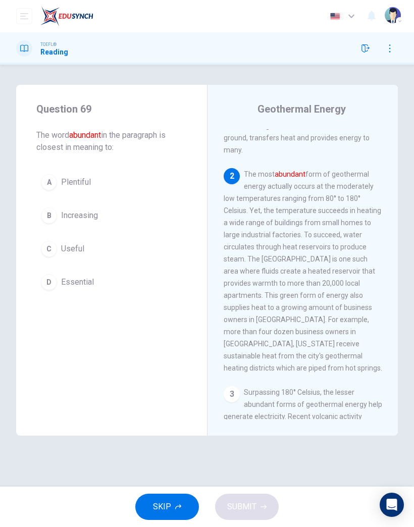
scroll to position [186, 0]
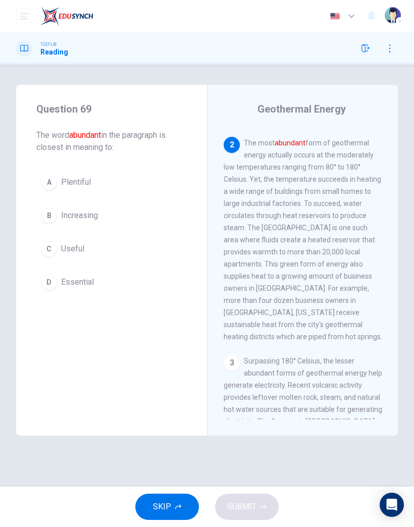
click at [121, 186] on button "A Plentiful" at bounding box center [111, 182] width 150 height 25
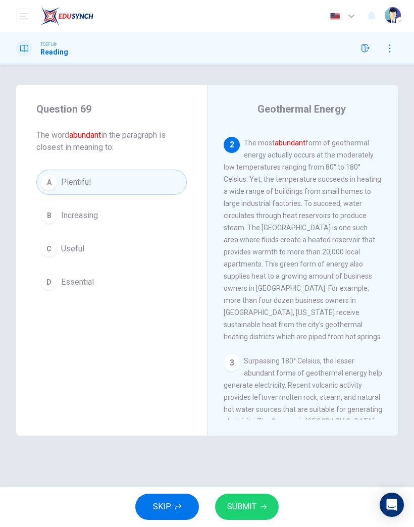
click at [266, 498] on button "SUBMIT" at bounding box center [247, 507] width 64 height 26
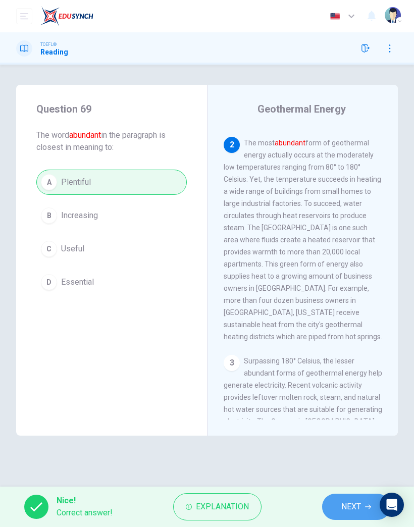
click at [351, 518] on button "NEXT" at bounding box center [356, 507] width 68 height 26
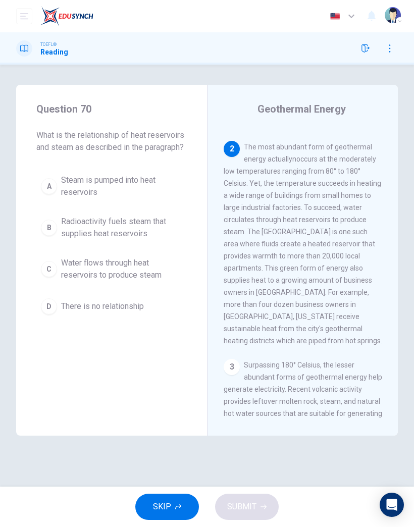
scroll to position [182, 0]
click at [141, 229] on span "Radioactivity fuels steam that supplies heat reservoirs" at bounding box center [121, 228] width 121 height 24
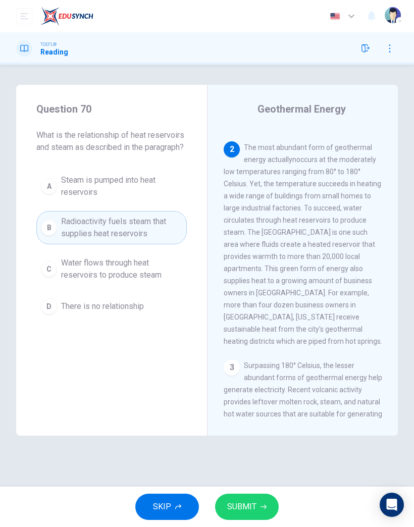
click at [243, 502] on span "SUBMIT" at bounding box center [241, 507] width 29 height 14
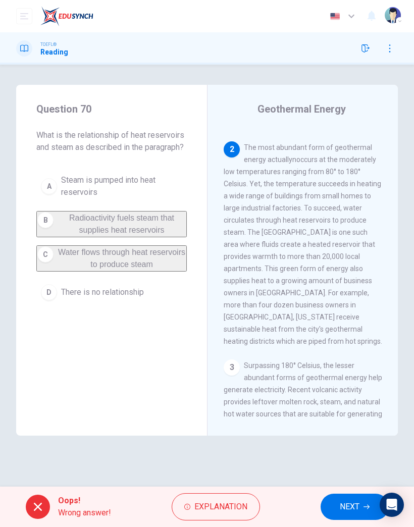
click at [342, 495] on button "NEXT" at bounding box center [355, 507] width 68 height 26
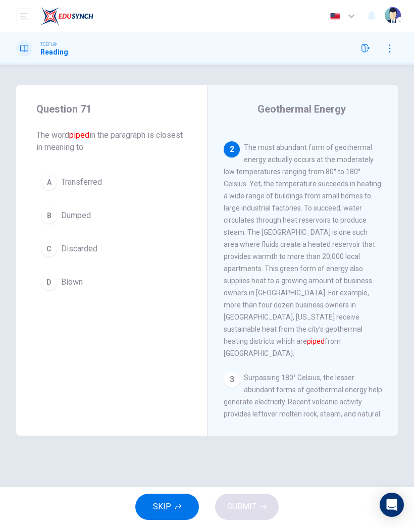
click at [93, 291] on button "D Blown" at bounding box center [111, 282] width 150 height 25
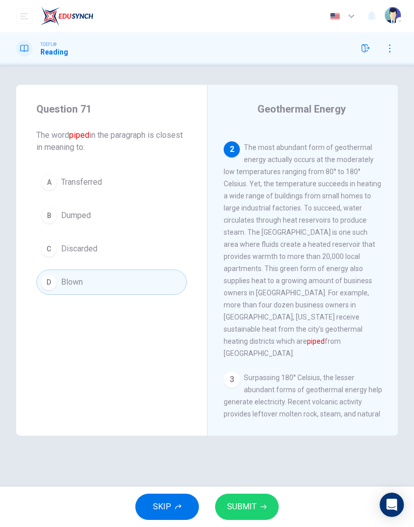
click at [264, 510] on button "SUBMIT" at bounding box center [247, 507] width 64 height 26
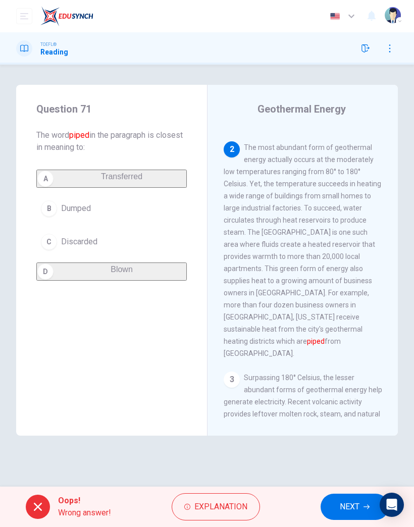
click at [352, 507] on span "NEXT" at bounding box center [350, 507] width 20 height 14
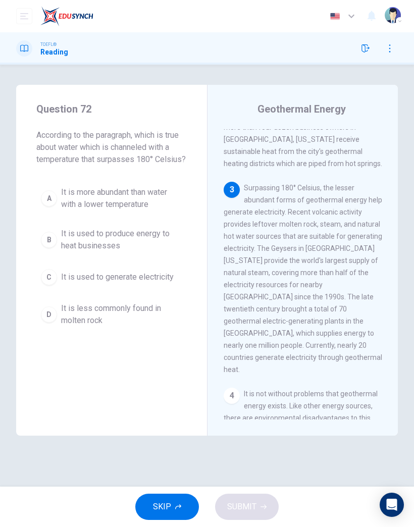
scroll to position [380, 0]
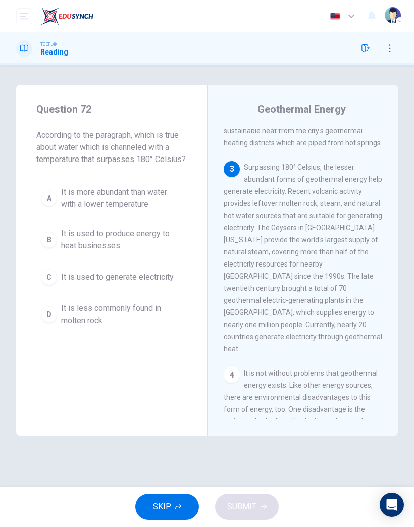
click at [154, 285] on button "C It is used to generate electricity" at bounding box center [111, 277] width 150 height 25
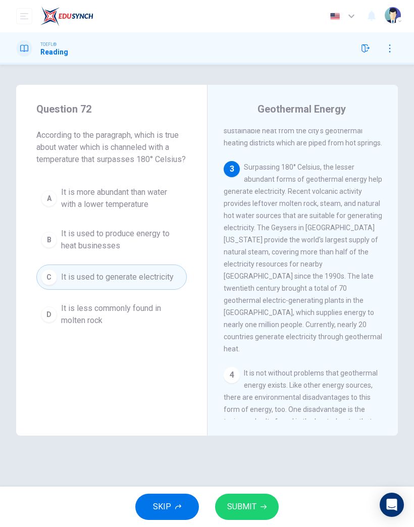
click at [262, 510] on button "SUBMIT" at bounding box center [247, 507] width 64 height 26
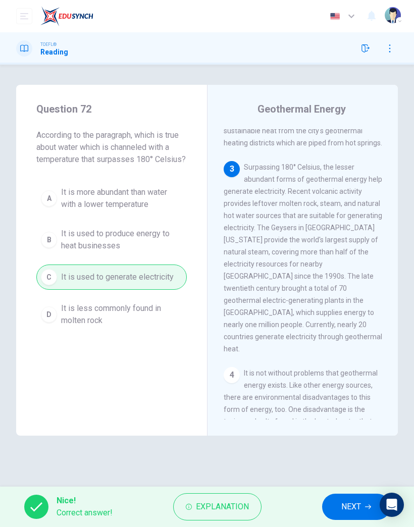
click at [354, 513] on span "NEXT" at bounding box center [351, 507] width 20 height 14
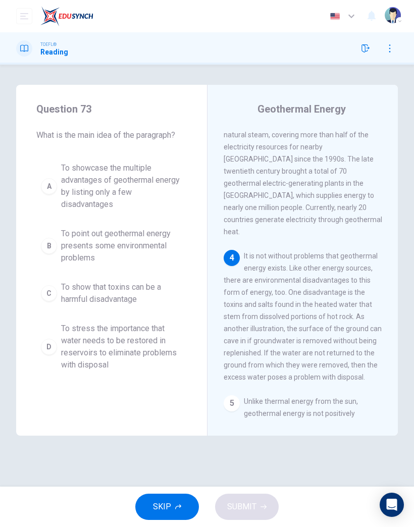
scroll to position [526, 0]
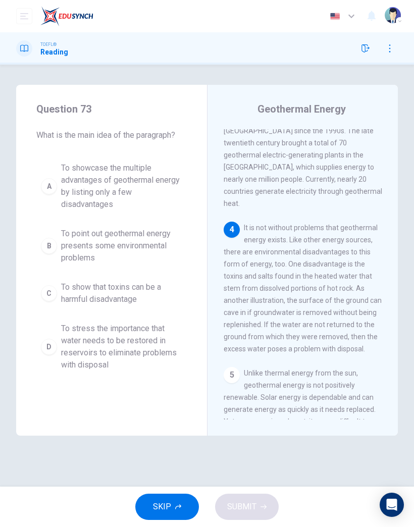
click at [135, 322] on button "D To stress the importance that water needs to be restored in reservoirs to eli…" at bounding box center [111, 347] width 150 height 58
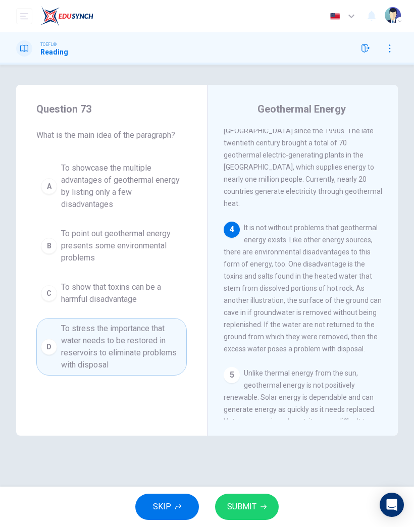
click at [264, 484] on div "Question 73 What is the main idea of the paragraph? A To showcase the multiple …" at bounding box center [207, 276] width 414 height 422
click at [263, 484] on div "Question 73 What is the main idea of the paragraph? A To showcase the multiple …" at bounding box center [207, 276] width 414 height 422
click at [250, 503] on span "SUBMIT" at bounding box center [241, 507] width 29 height 14
